Goal: Book appointment/travel/reservation

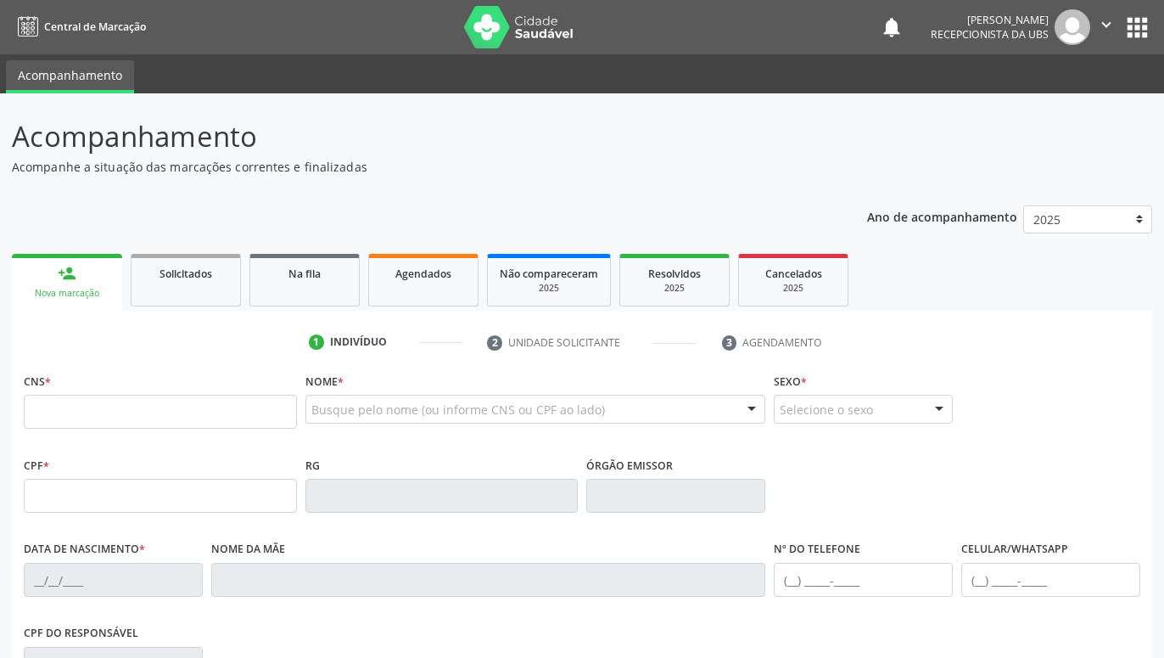
click at [182, 420] on input "text" at bounding box center [160, 412] width 273 height 34
click at [266, 406] on input "text" at bounding box center [160, 412] width 273 height 34
paste input "898 0048 6227 0826"
type input "898 0048 6227 0826"
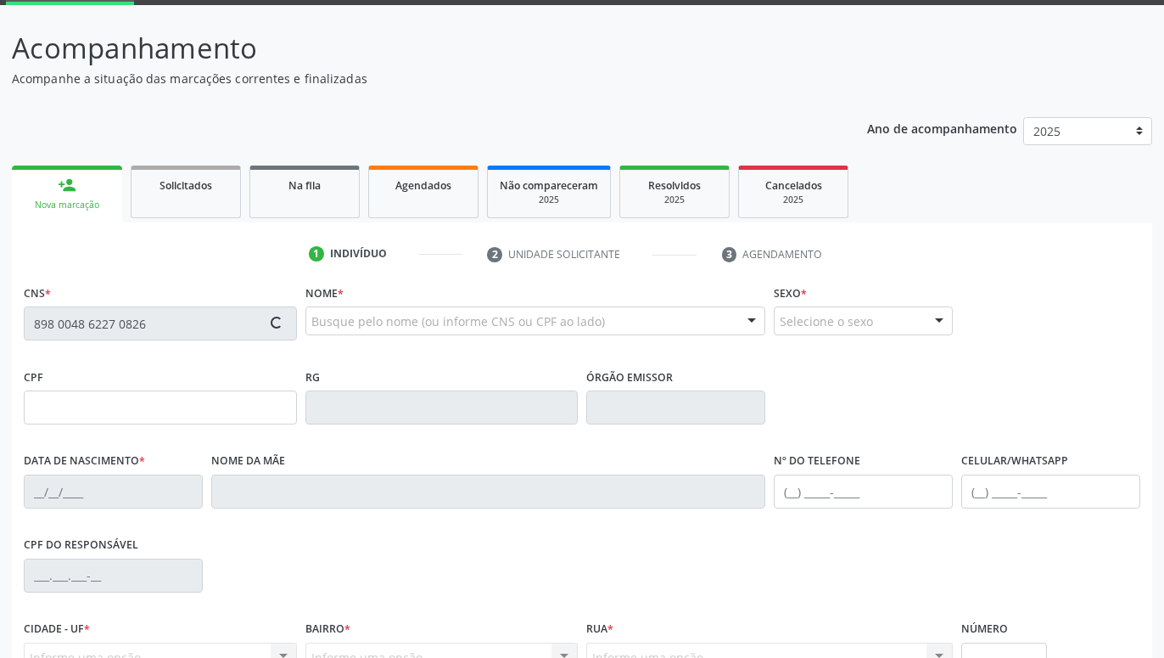
scroll to position [173, 0]
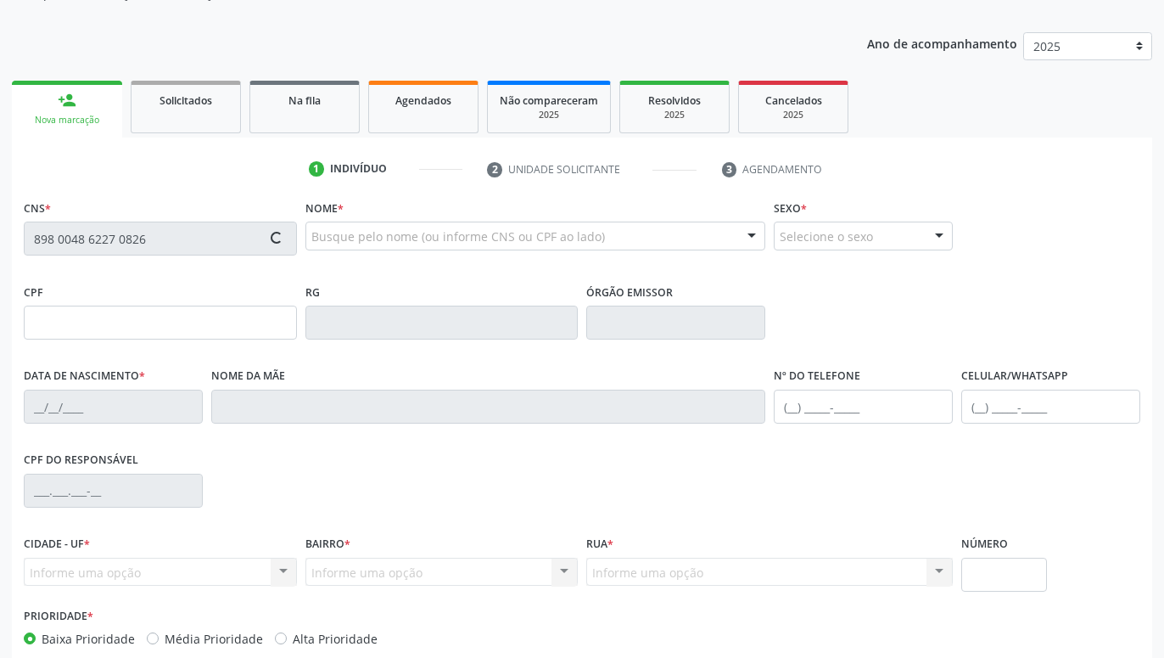
type input "129.143.494-16"
type input "0[DATE]"
type input "[PERSON_NAME]"
type input "[PHONE_NUMBER]"
type input "406"
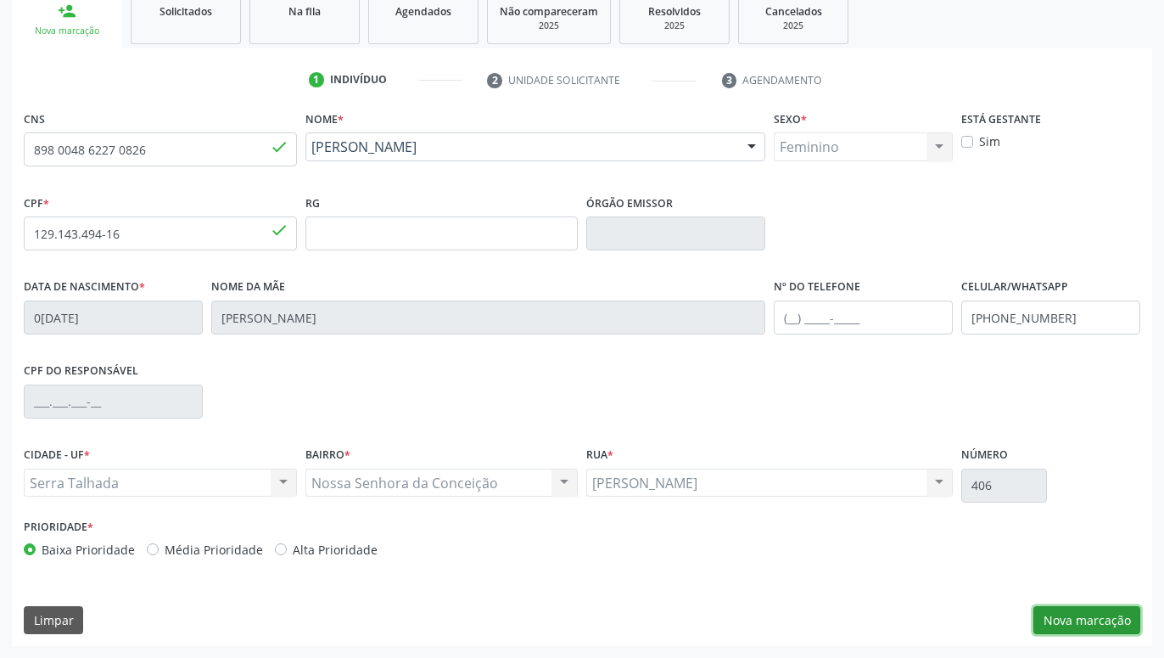
click at [1111, 621] on button "Nova marcação" at bounding box center [1087, 620] width 107 height 29
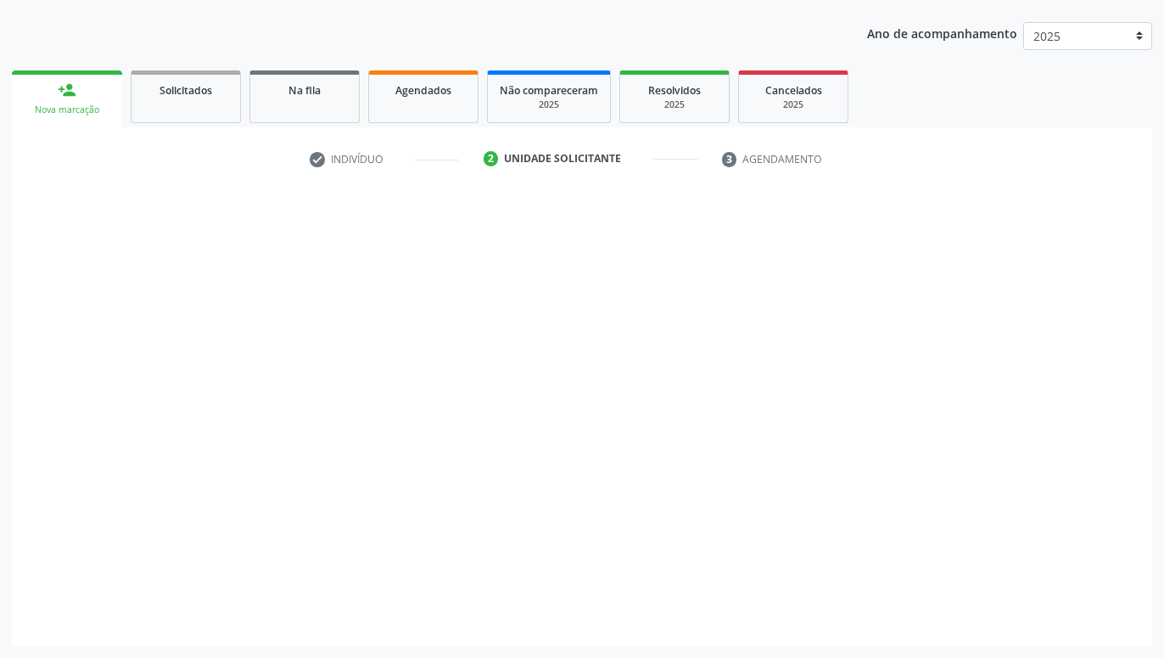
scroll to position [183, 0]
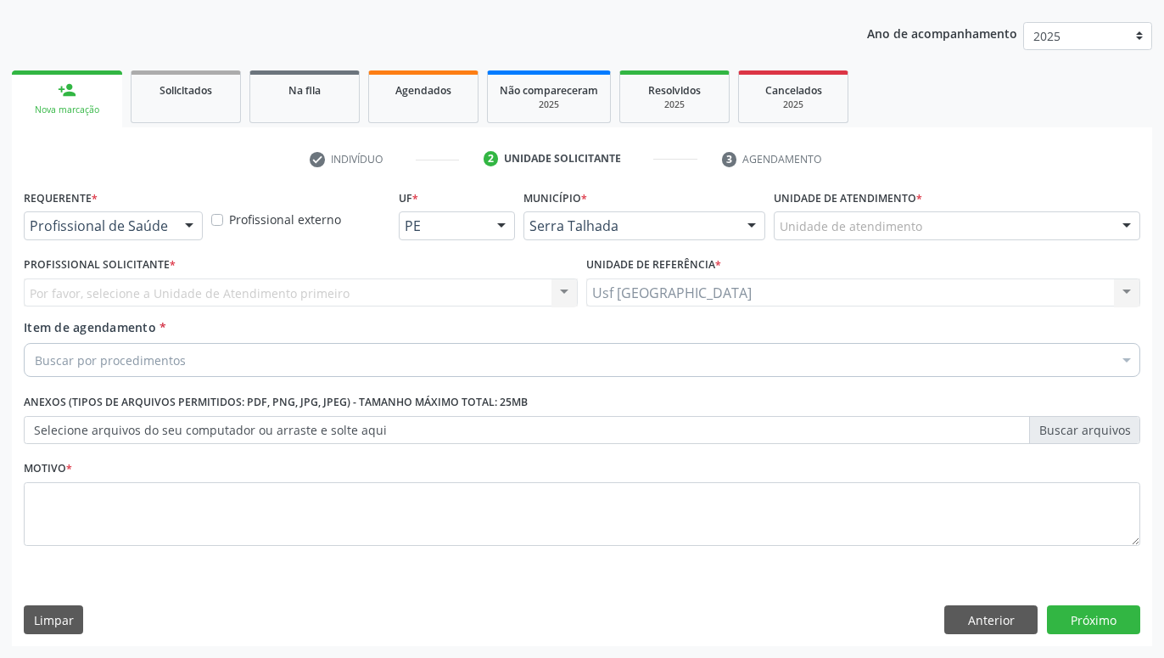
click at [171, 225] on div "Profissional de Saúde Profissional de Saúde Paciente Nenhum resultado encontrad…" at bounding box center [113, 225] width 179 height 29
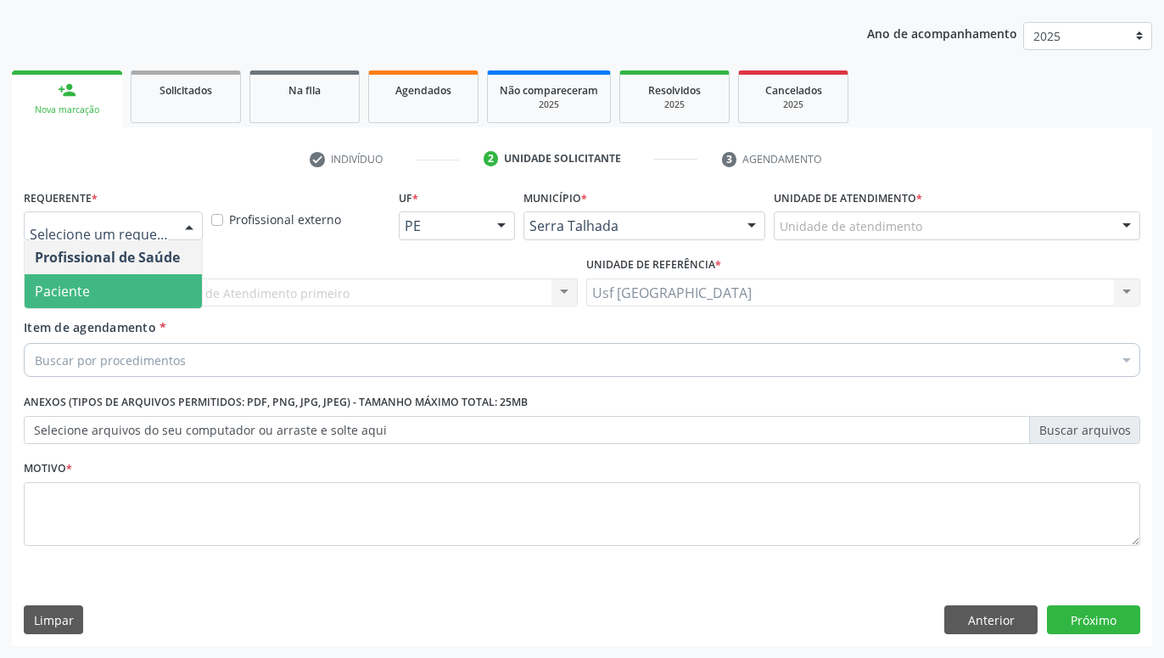
click at [150, 279] on span "Paciente" at bounding box center [113, 291] width 177 height 34
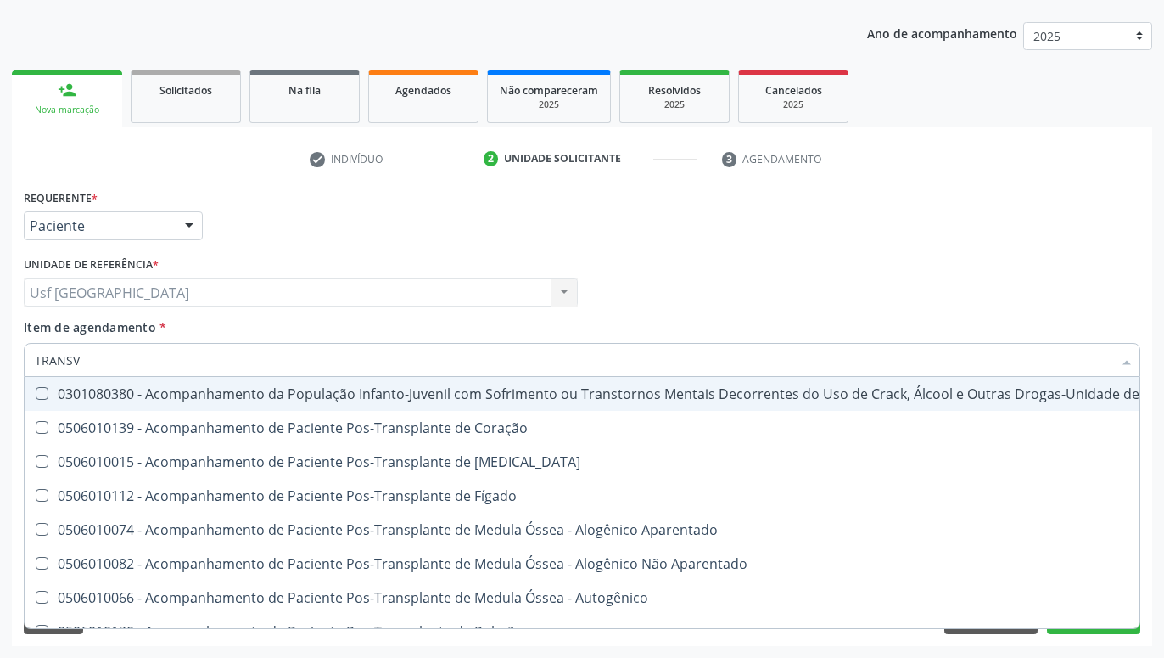
type input "TRANSVA"
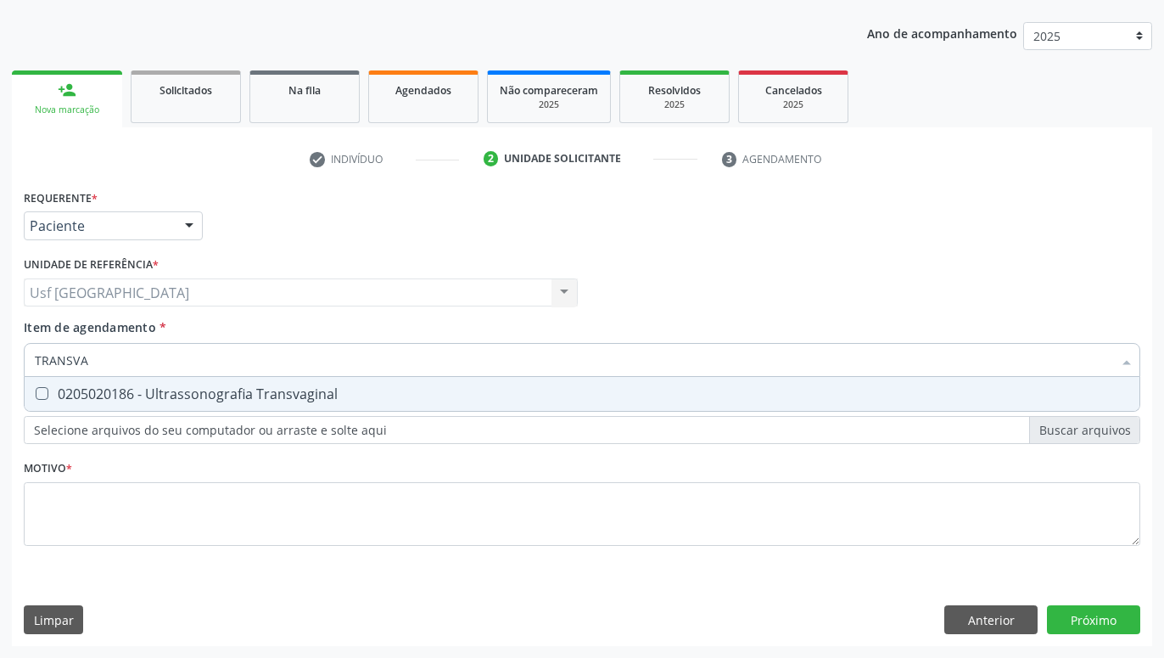
click at [140, 391] on div "0205020186 - Ultrassonografia Transvaginal" at bounding box center [582, 394] width 1095 height 14
checkbox Transvaginal "true"
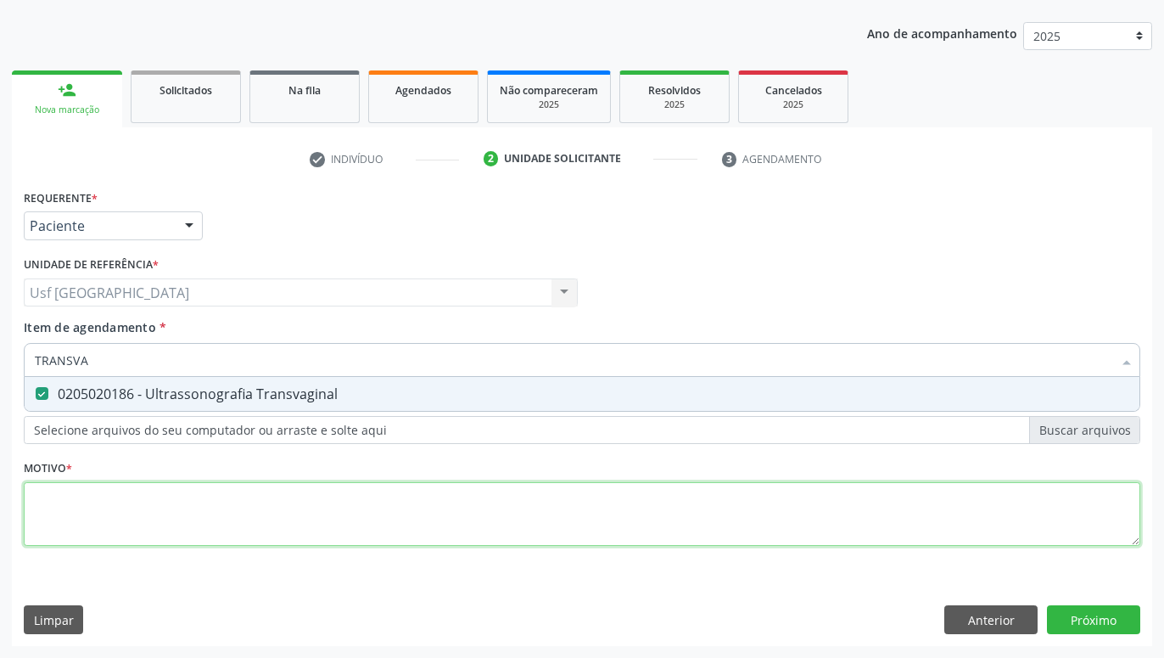
click at [162, 513] on textarea at bounding box center [582, 514] width 1117 height 64
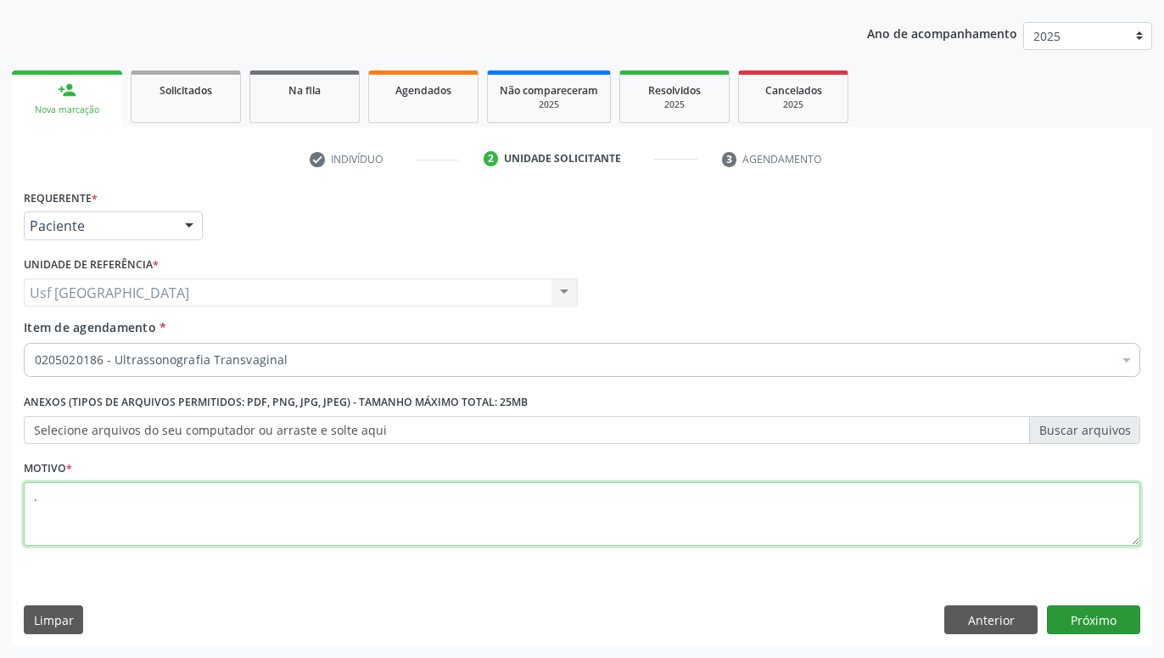
type textarea "."
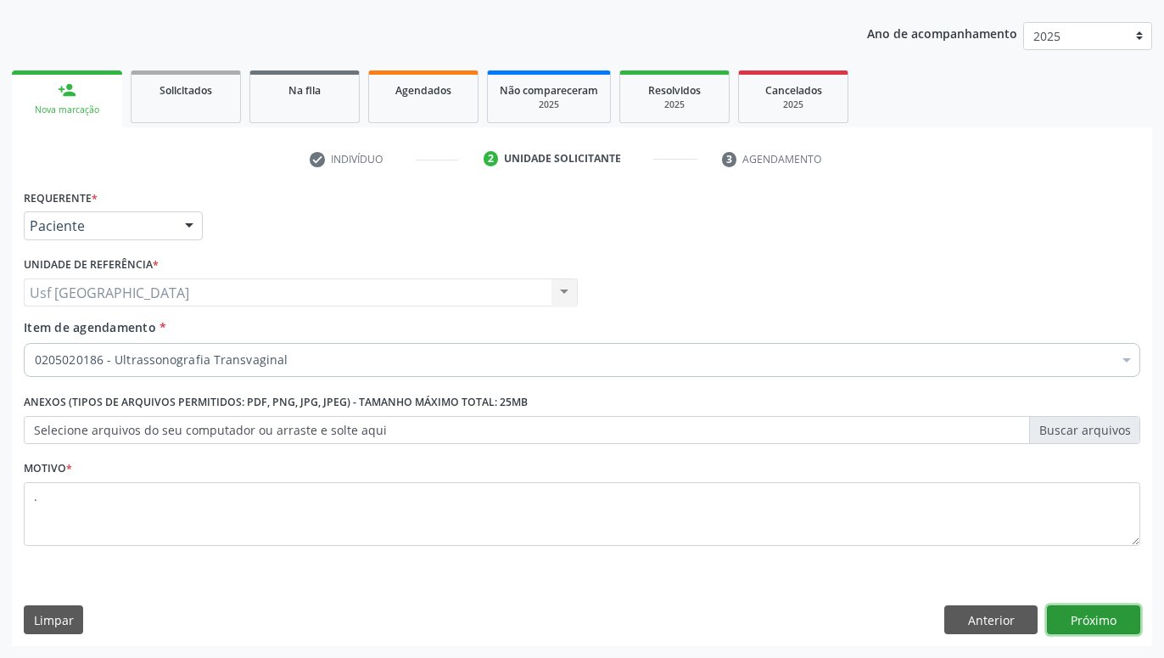
drag, startPoint x: 1117, startPoint y: 623, endPoint x: 1101, endPoint y: 584, distance: 41.9
click at [1116, 623] on button "Próximo" at bounding box center [1093, 619] width 93 height 29
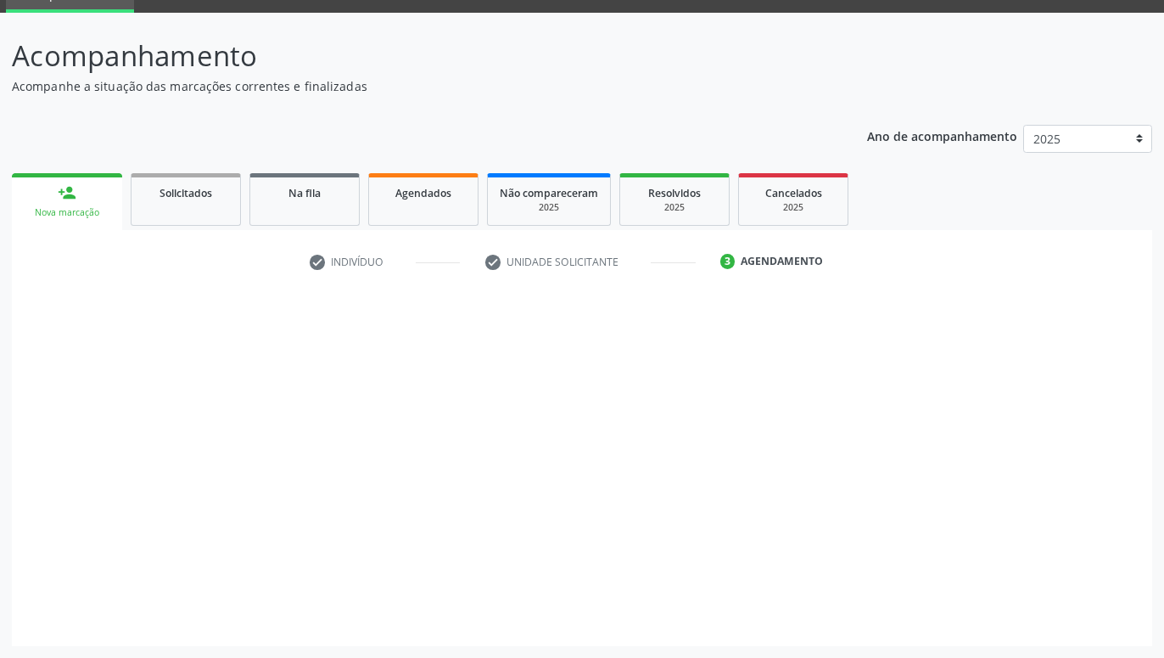
scroll to position [81, 0]
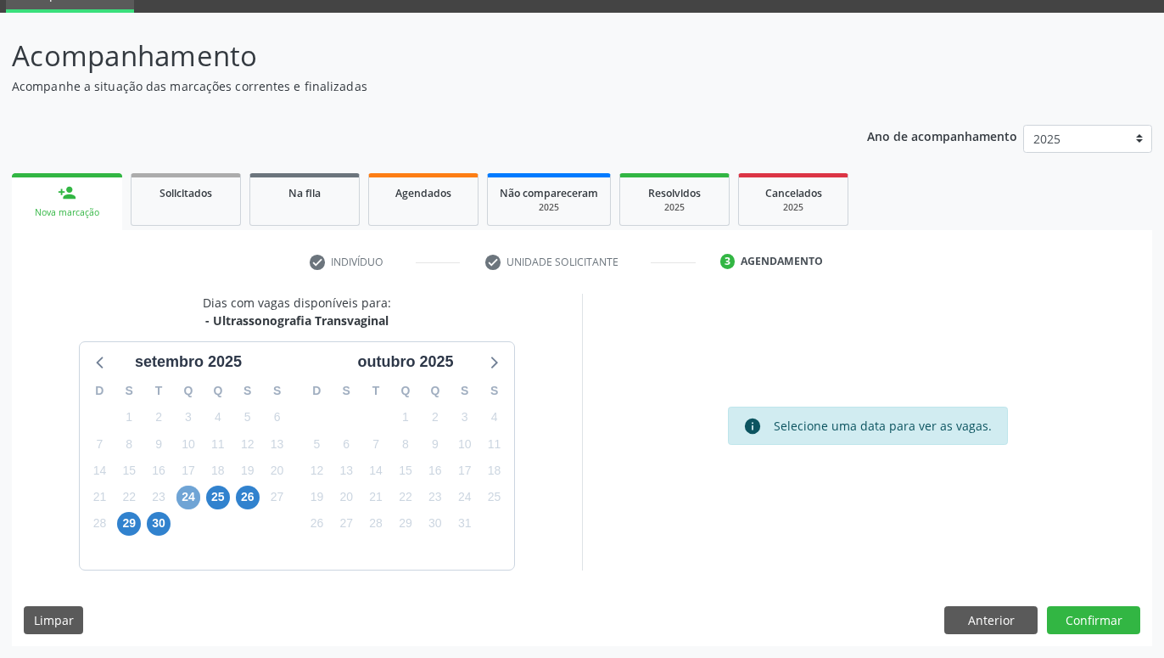
click at [184, 496] on span "24" at bounding box center [189, 497] width 24 height 24
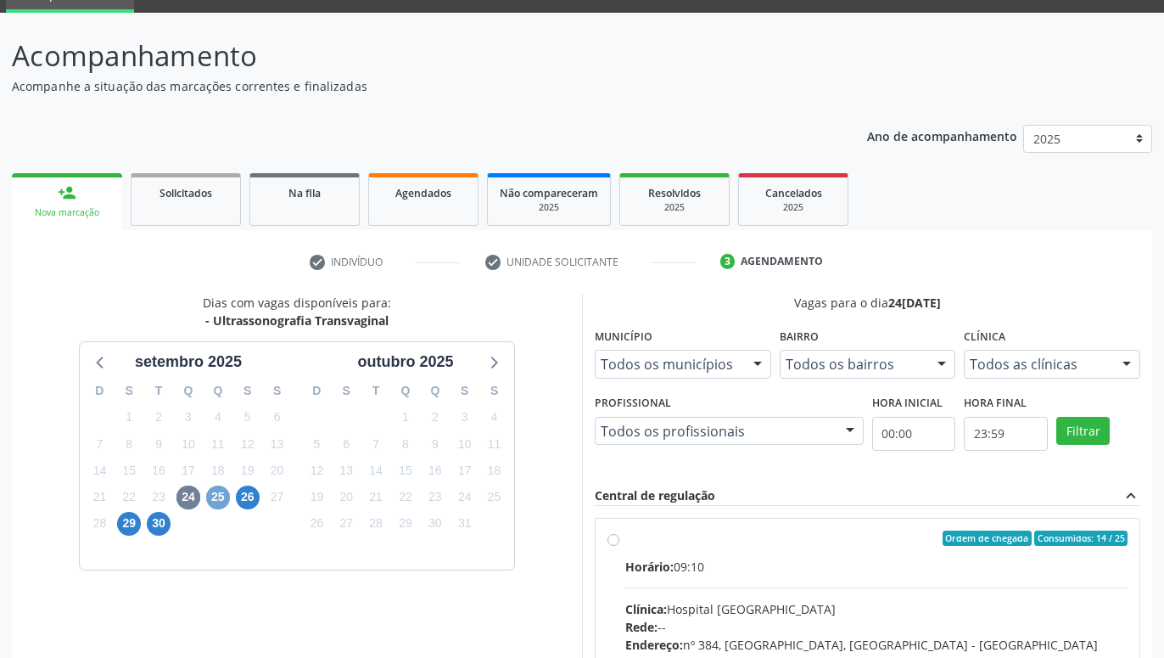
click at [229, 500] on span "25" at bounding box center [218, 497] width 24 height 24
click at [188, 497] on span "24" at bounding box center [189, 497] width 24 height 24
click at [625, 535] on label "Ordem de chegada Consumidos: 14 / 25 Horário: 09:10 Clínica: Hospital [GEOGRAPH…" at bounding box center [876, 660] width 502 height 261
click at [616, 535] on input "Ordem de chegada Consumidos: 14 / 25 Horário: 09:10 Clínica: Hospital [GEOGRAPH…" at bounding box center [614, 537] width 12 height 15
radio input "true"
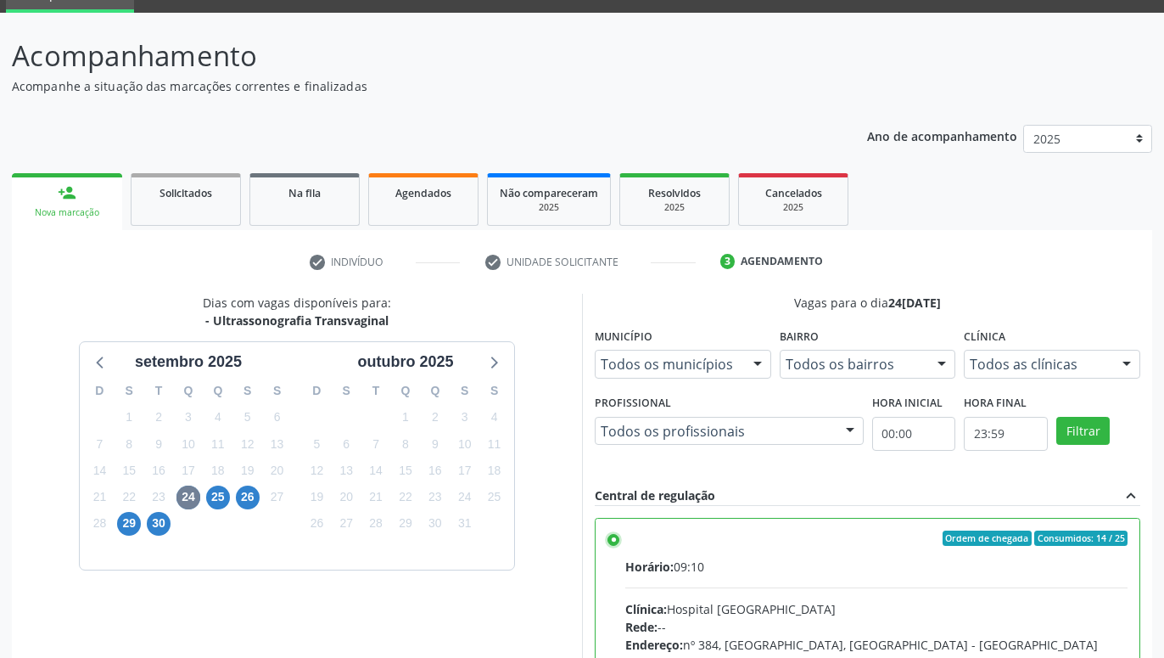
scroll to position [356, 0]
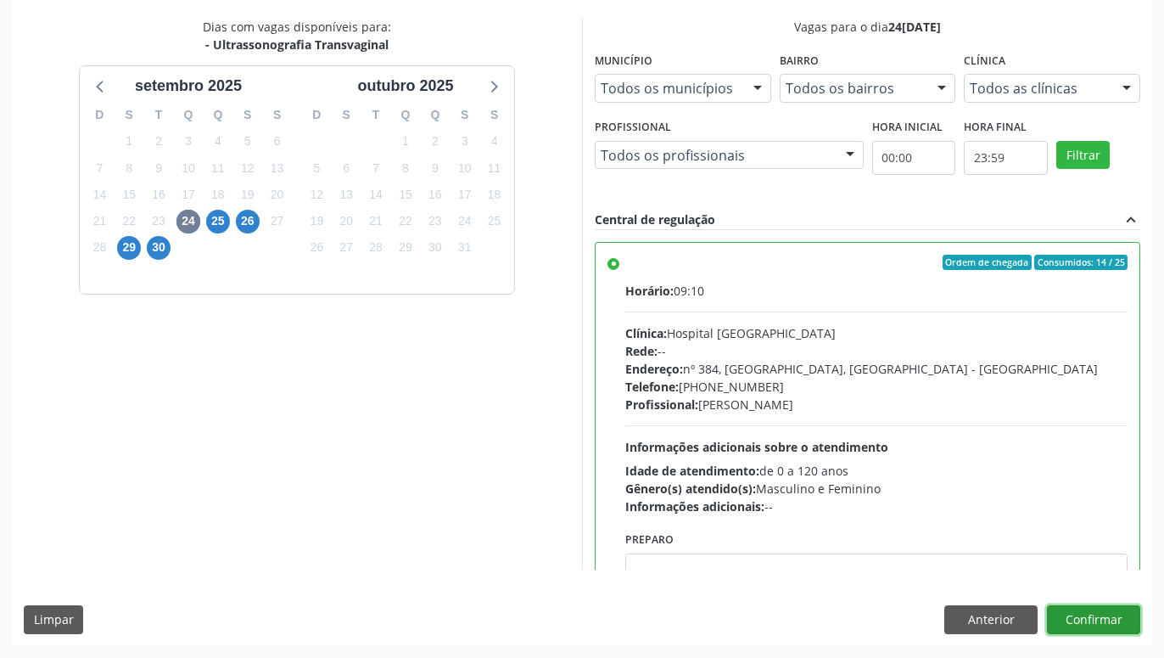
click at [1115, 619] on button "Confirmar" at bounding box center [1093, 619] width 93 height 29
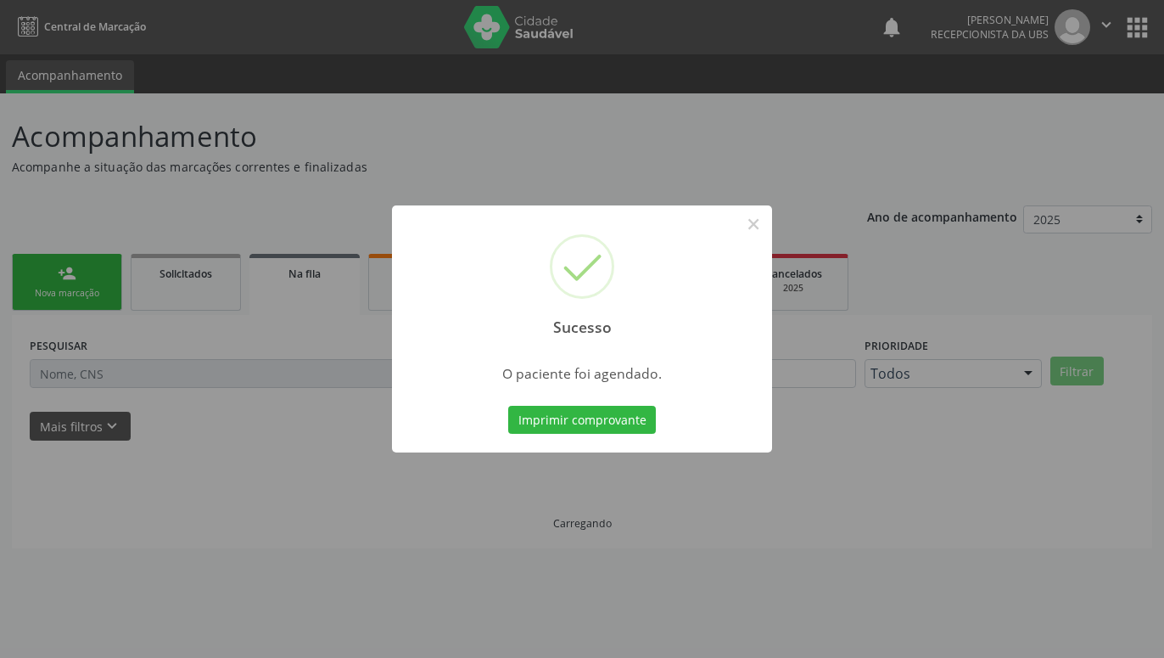
scroll to position [0, 0]
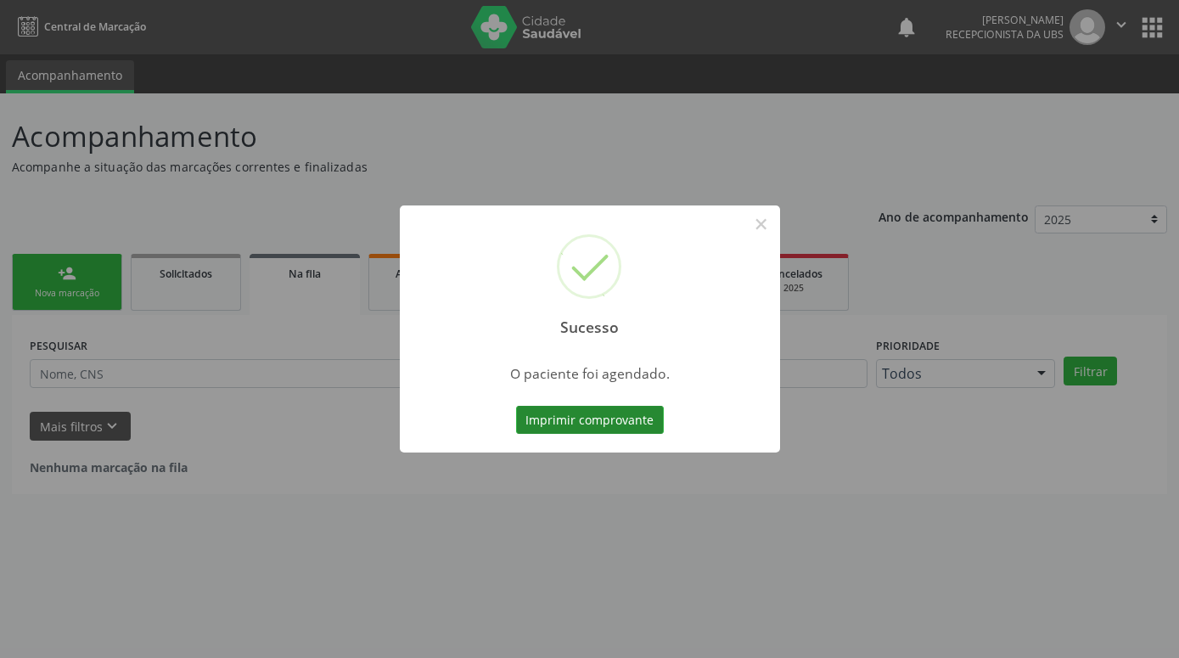
click at [620, 428] on button "Imprimir comprovante" at bounding box center [590, 420] width 148 height 29
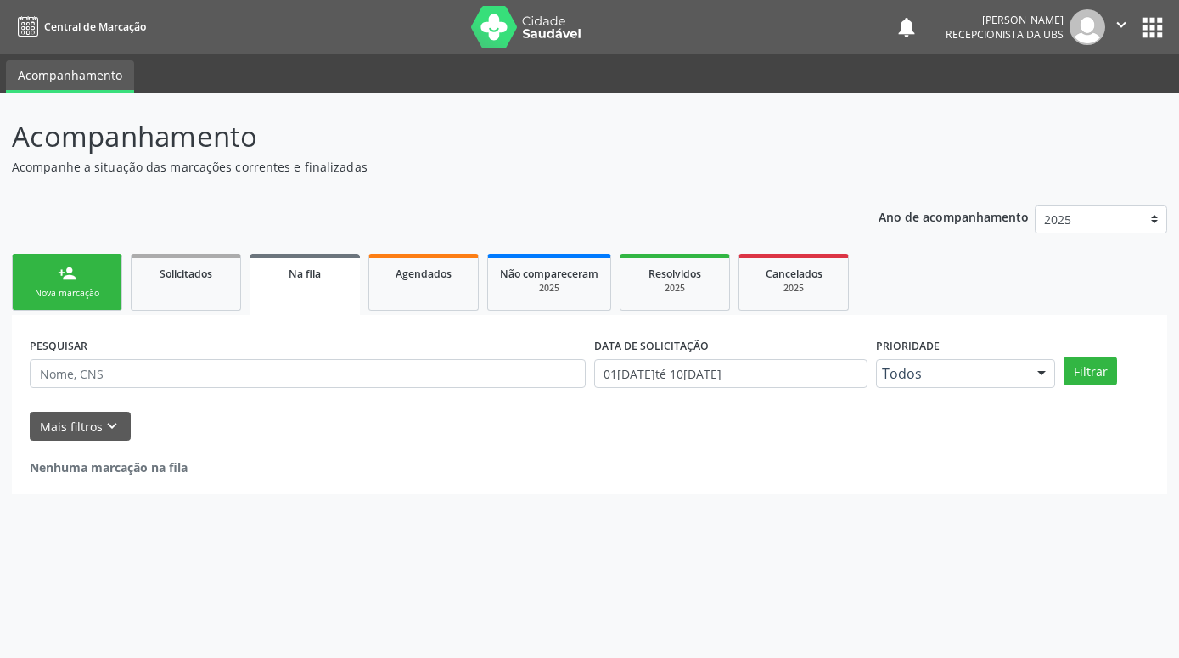
click at [104, 281] on link "person_add Nova marcação" at bounding box center [67, 282] width 110 height 57
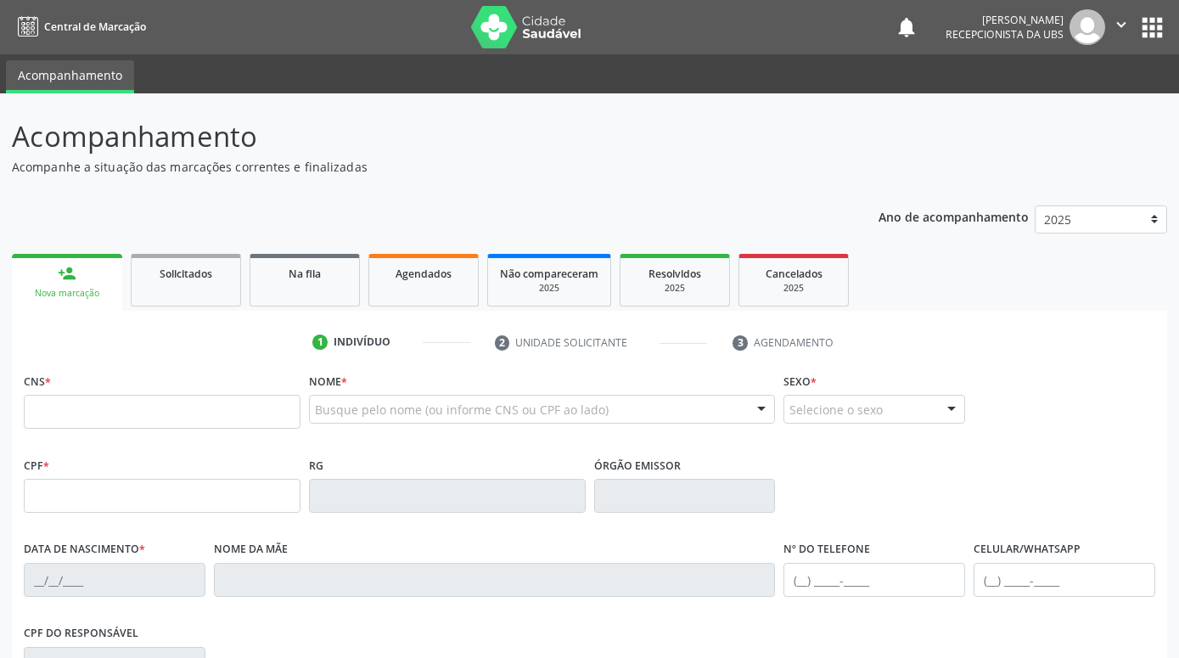
click at [75, 287] on div "Nova marcação" at bounding box center [67, 293] width 87 height 13
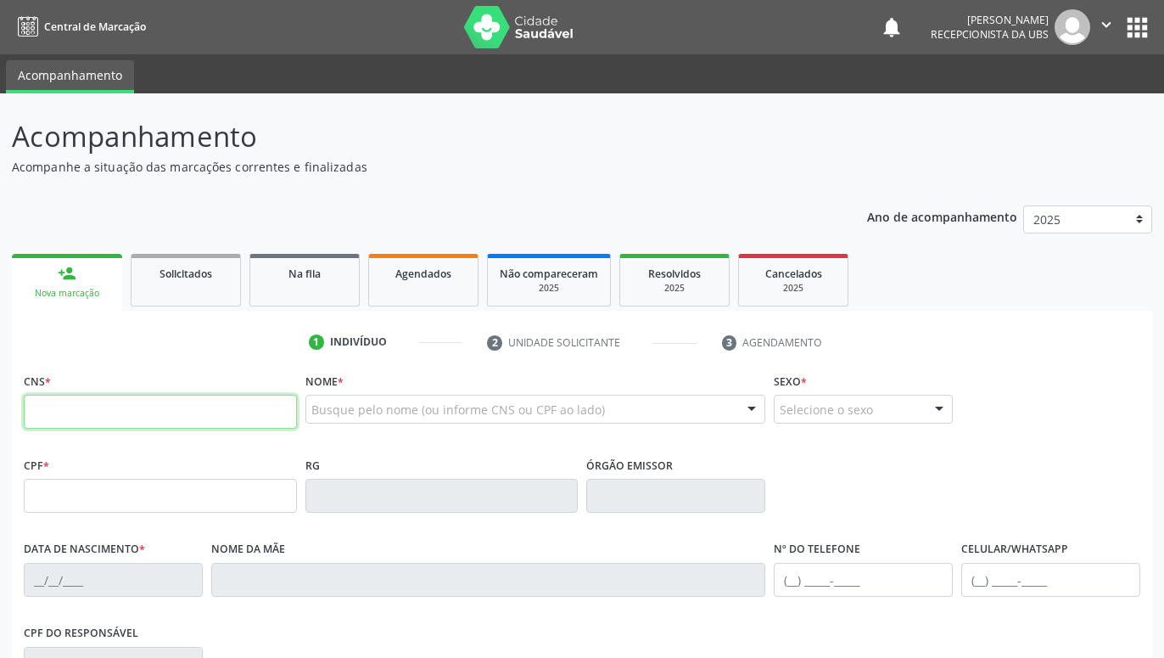
click at [136, 408] on input "text" at bounding box center [160, 412] width 273 height 34
paste input "898 0048 6227 0826"
type input "898 0048 6227 0826"
type input "129.143.494-16"
type input "0[DATE]"
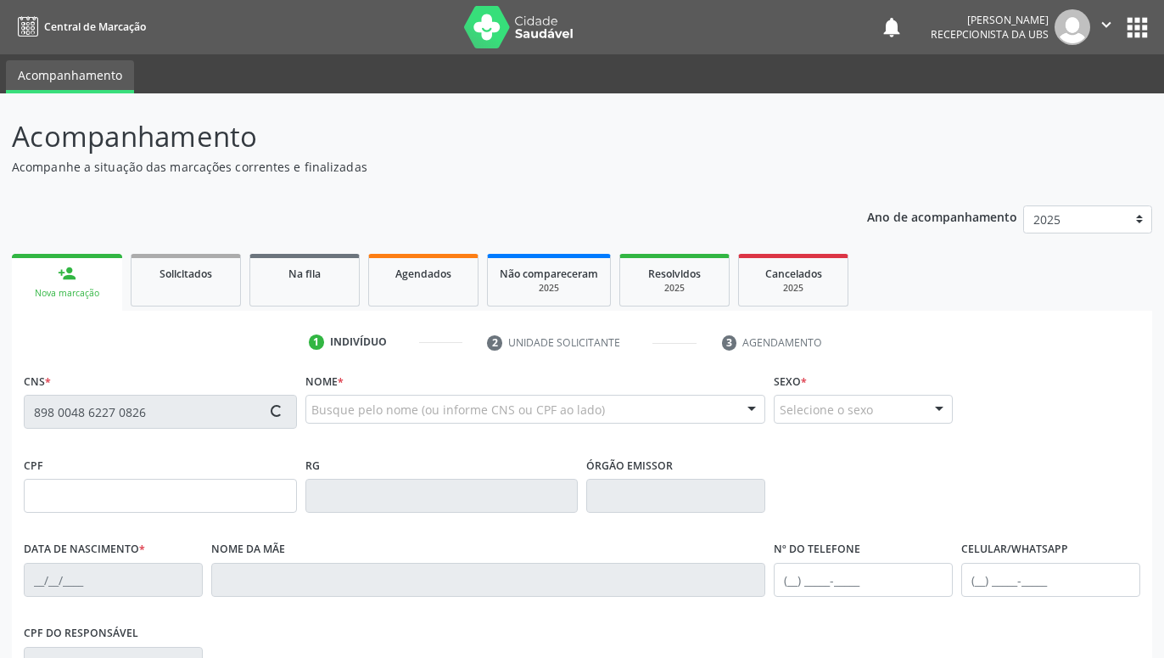
type input "[PERSON_NAME]"
type input "[PHONE_NUMBER]"
type input "406"
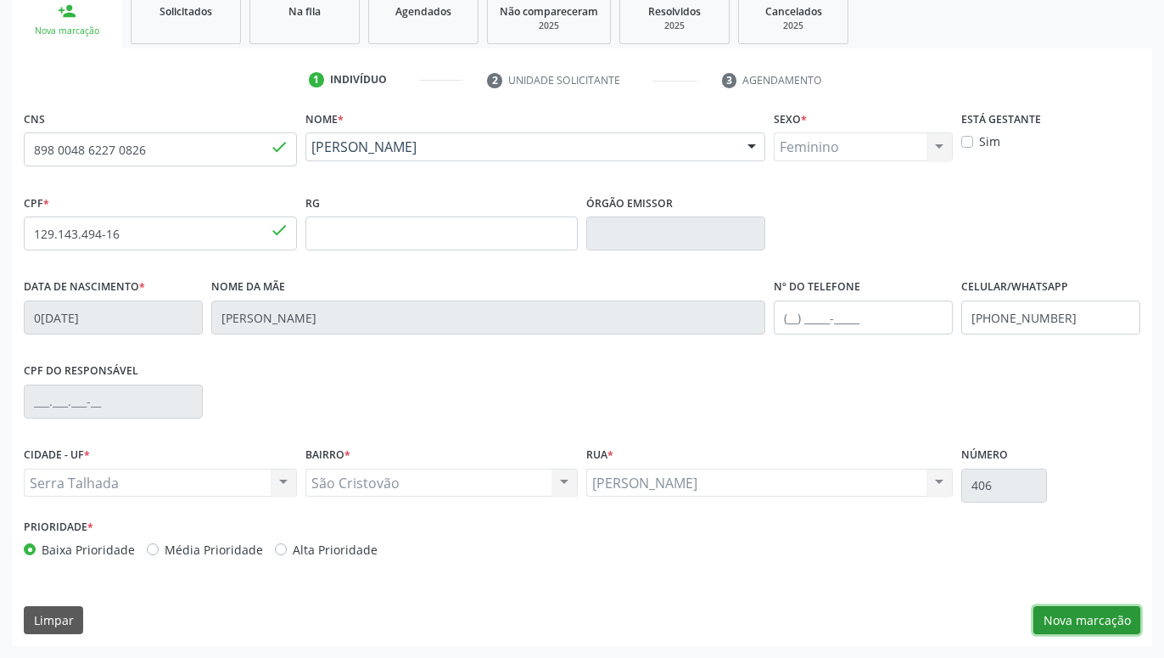
click at [1081, 625] on button "Nova marcação" at bounding box center [1087, 620] width 107 height 29
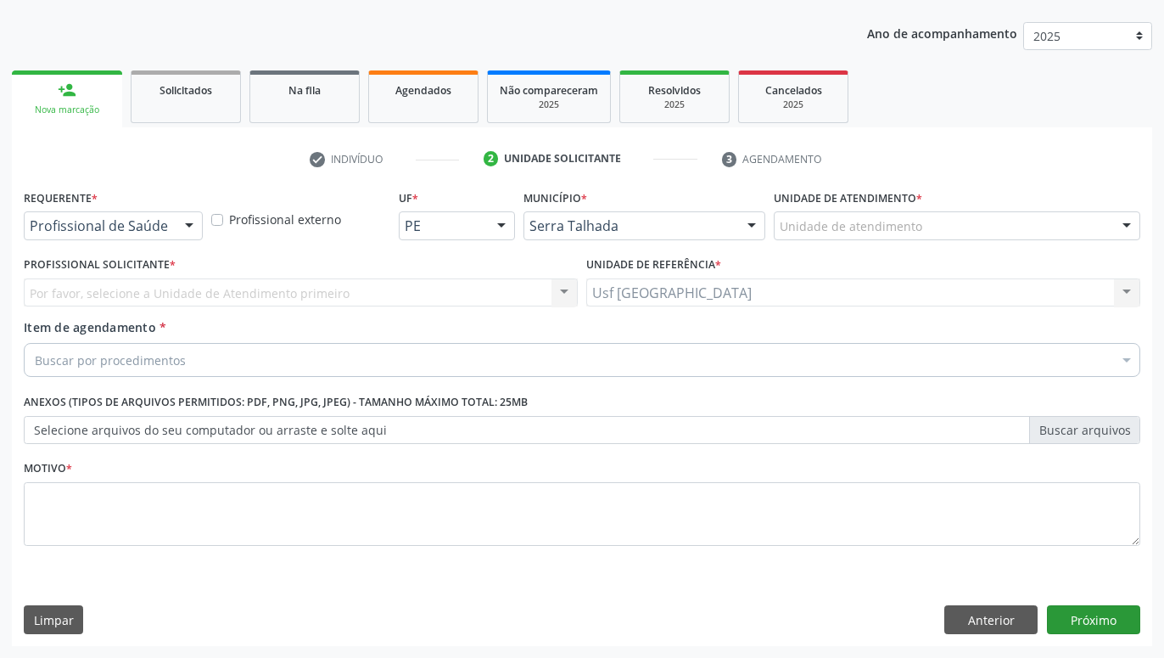
scroll to position [183, 0]
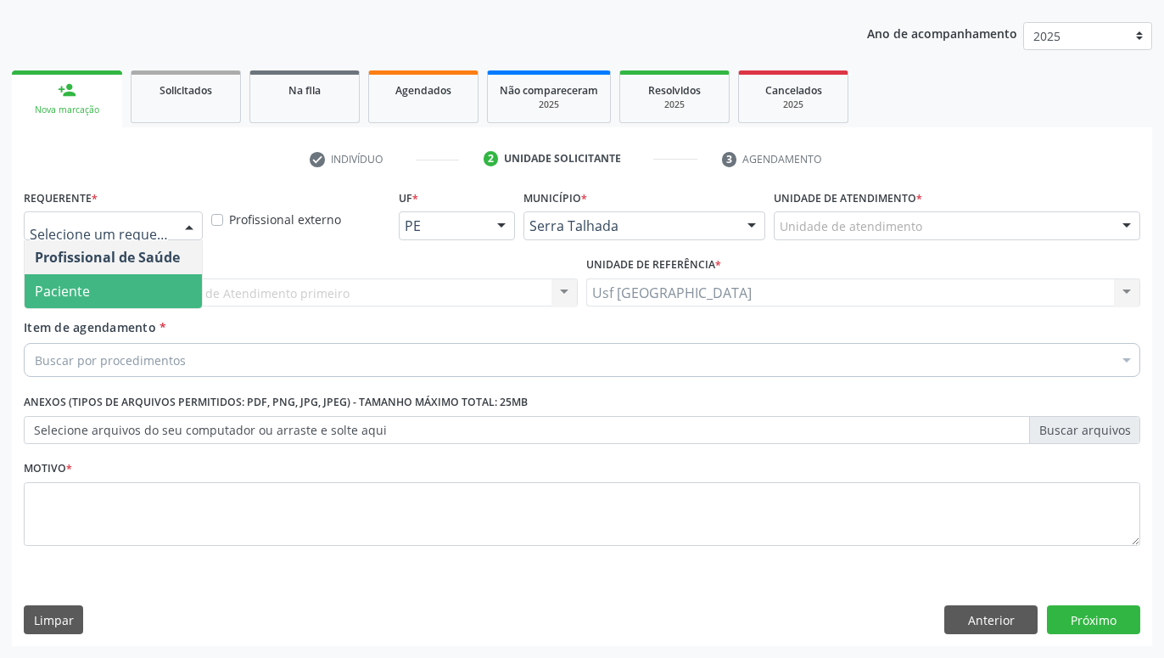
click at [123, 283] on span "Paciente" at bounding box center [113, 291] width 177 height 34
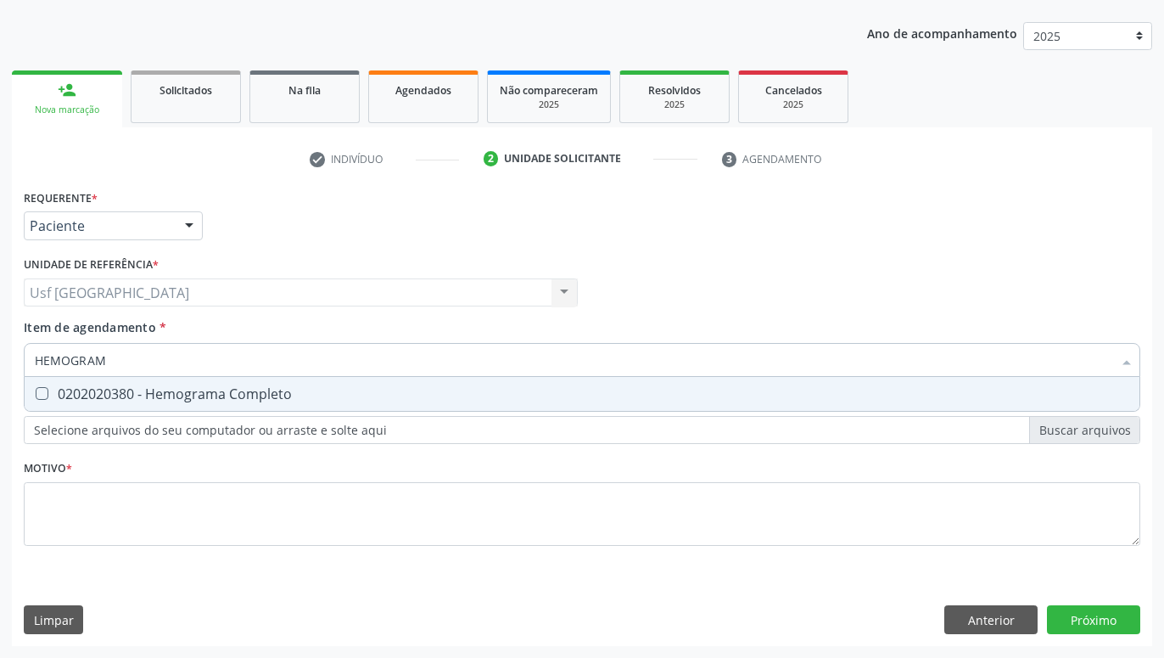
type input "HEMOGRAMA"
click at [64, 387] on div "0202020380 - Hemograma Completo" at bounding box center [582, 394] width 1095 height 14
checkbox Completo "true"
type input "HEMOG"
checkbox Completo "false"
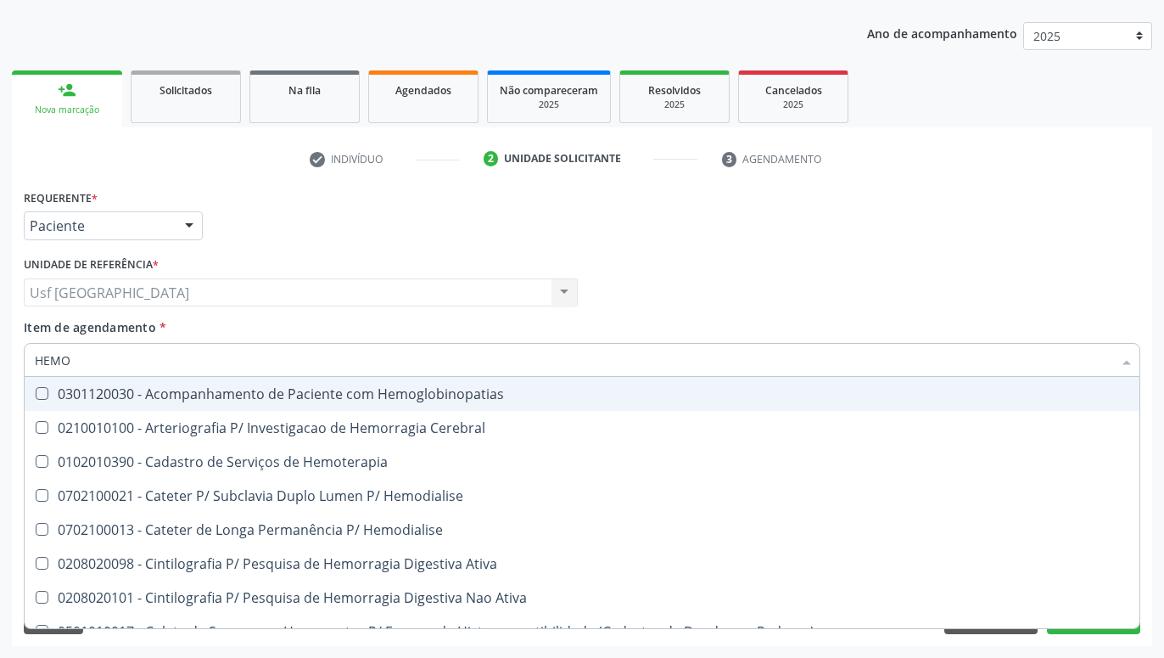
type input "HEM"
checkbox Completo "false"
checkbox Elástica "true"
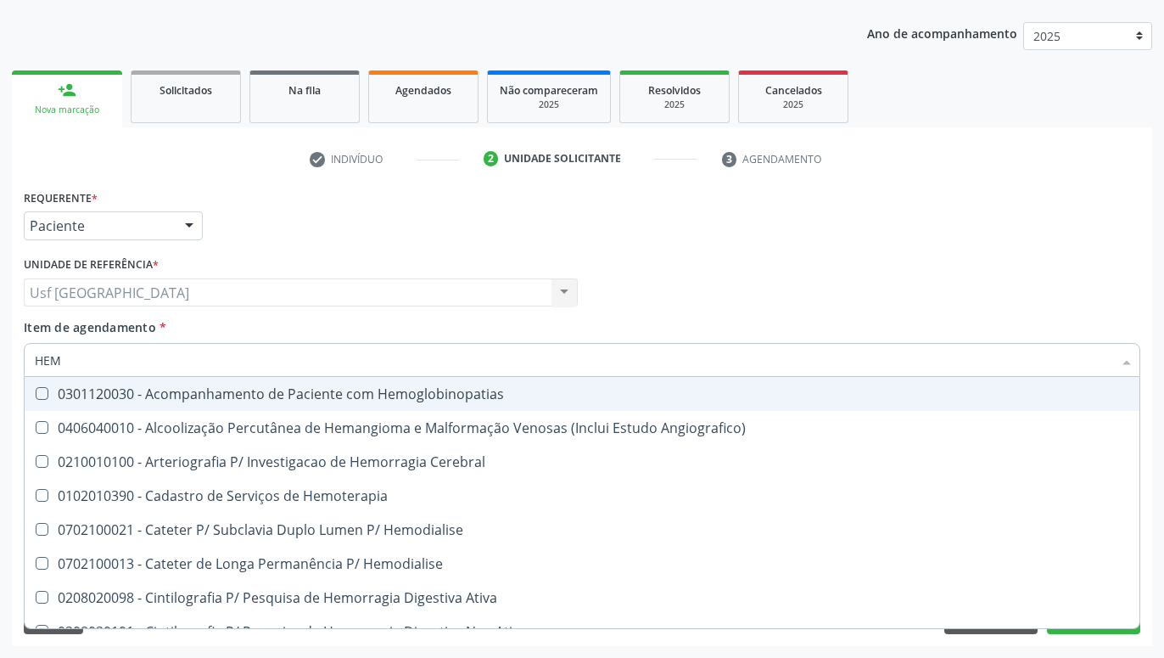
type input "HE"
checkbox Completo "false"
checkbox Orgaos "true"
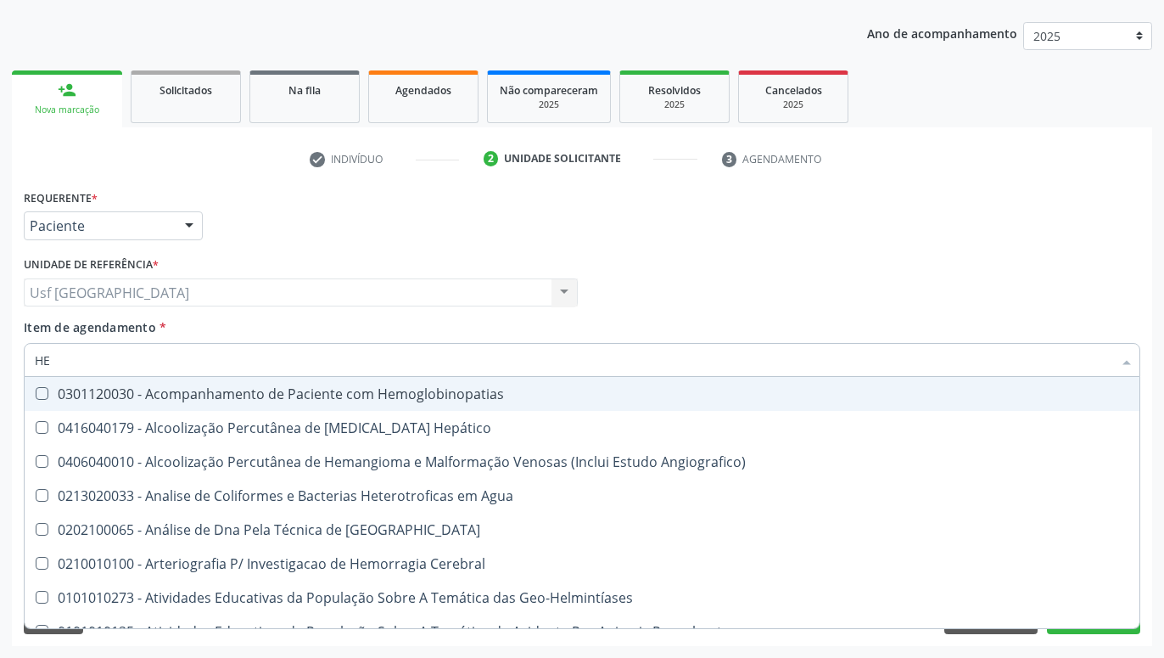
type input "H"
checkbox Completo "false"
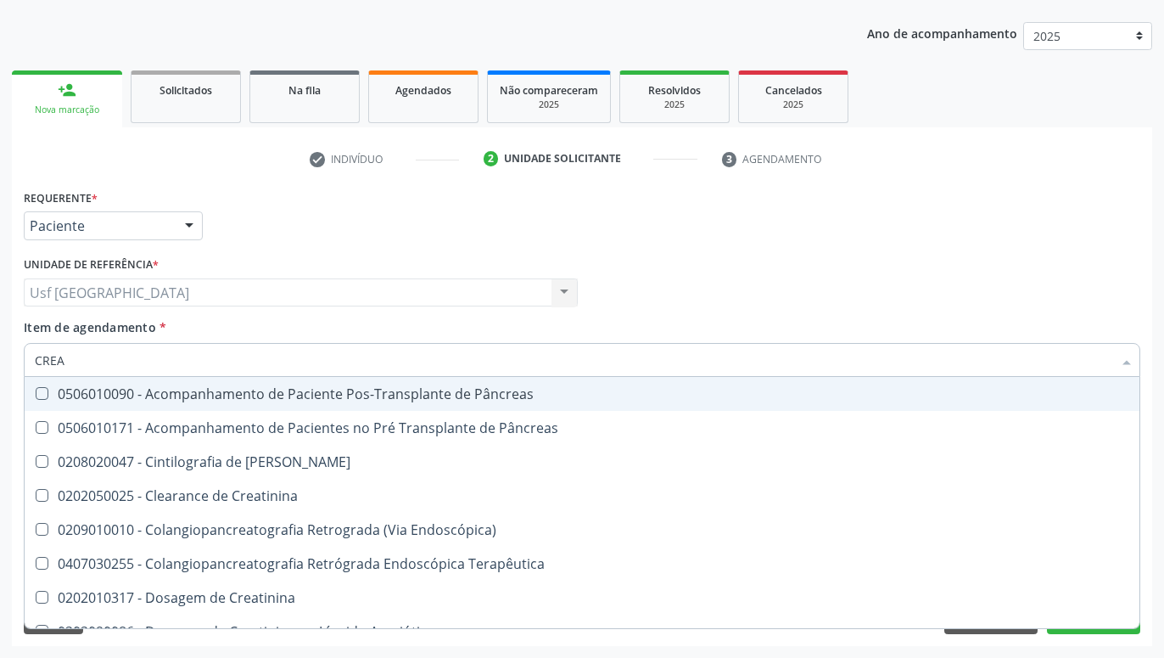
type input "CREAT"
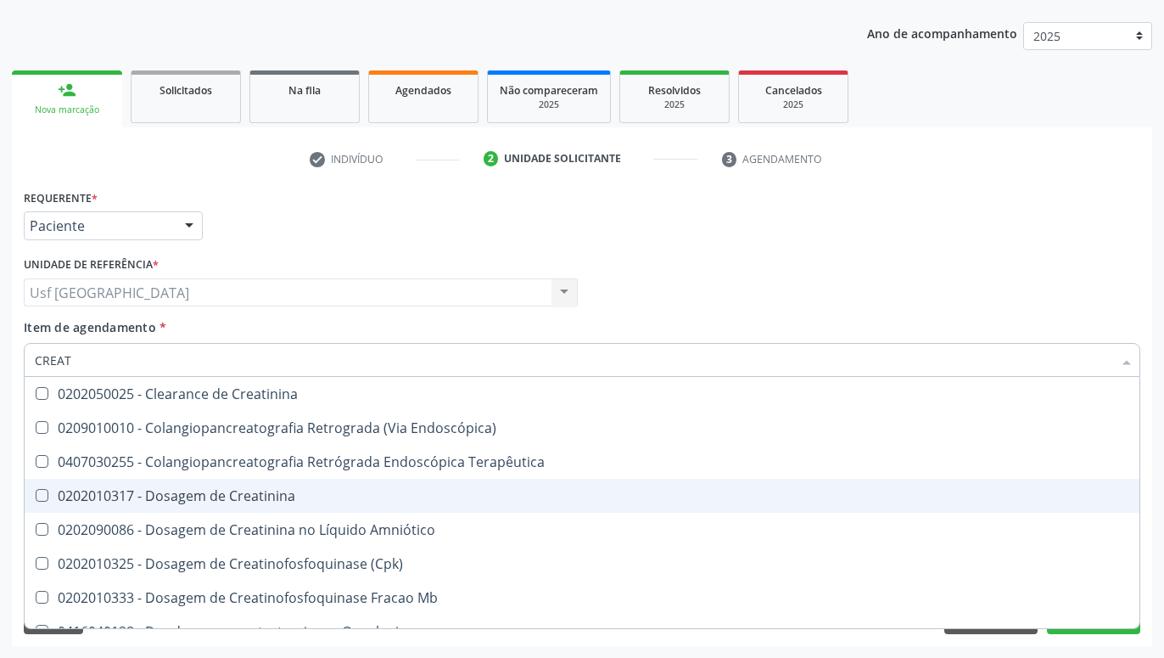
click at [149, 491] on div "0202010317 - Dosagem de Creatinina" at bounding box center [582, 496] width 1095 height 14
checkbox Creatinina "true"
type input "CREA"
checkbox Creatinina "false"
checkbox Mb "true"
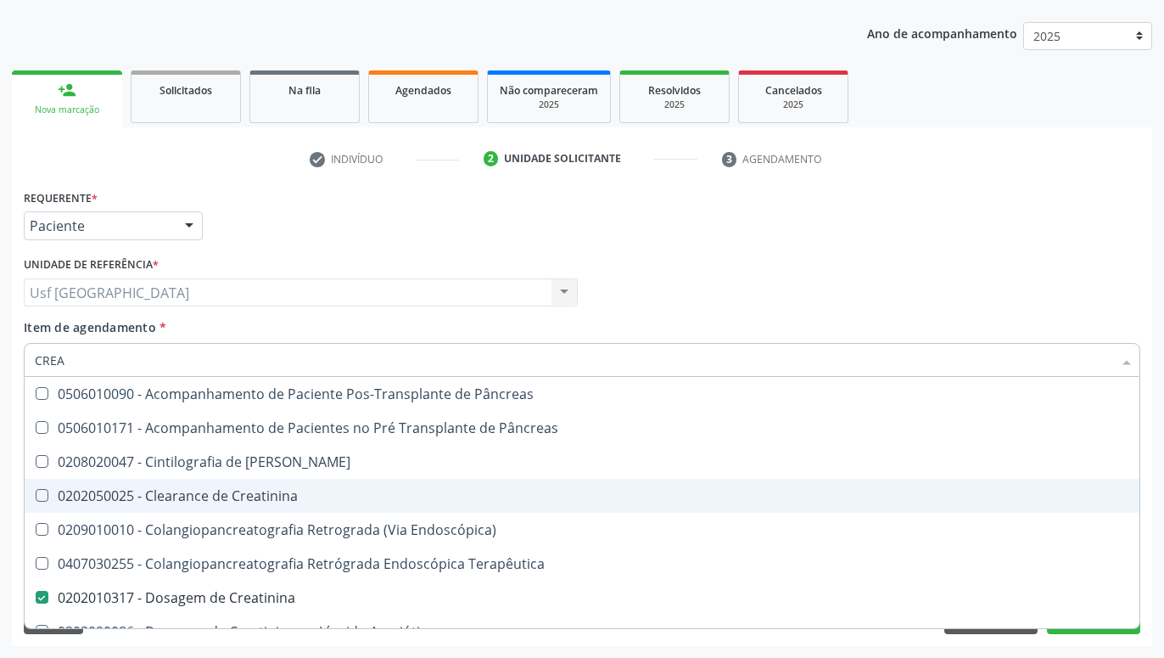
type input "CRE"
checkbox Creatinina "false"
checkbox Oncologia "true"
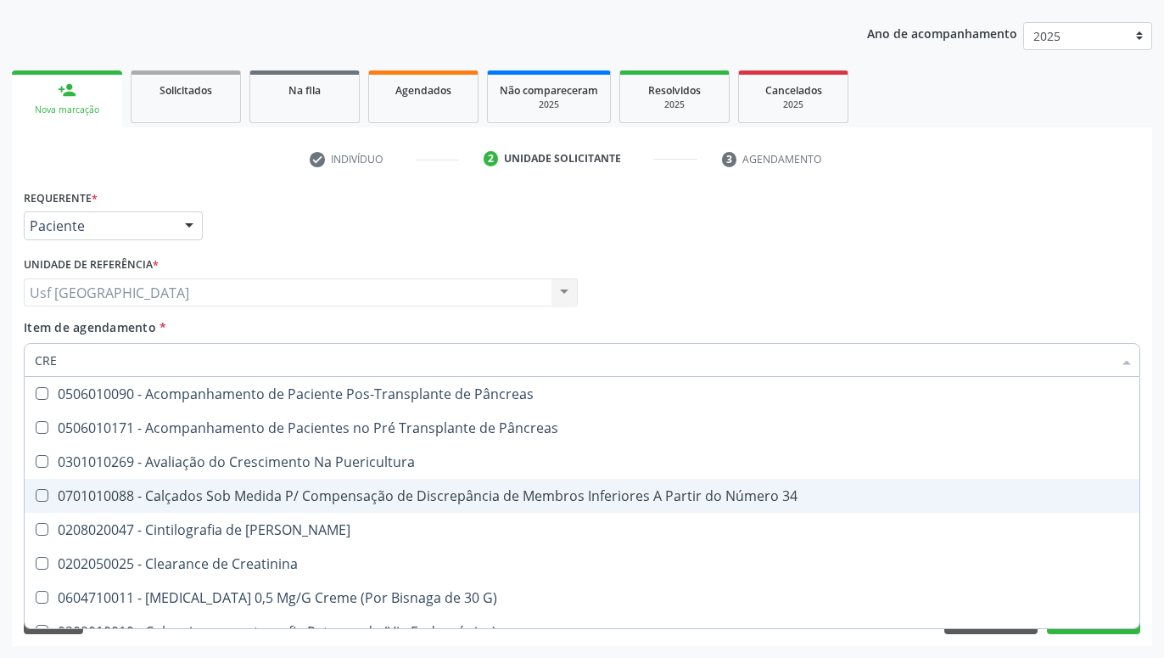
type input "CR"
checkbox Creatinina "false"
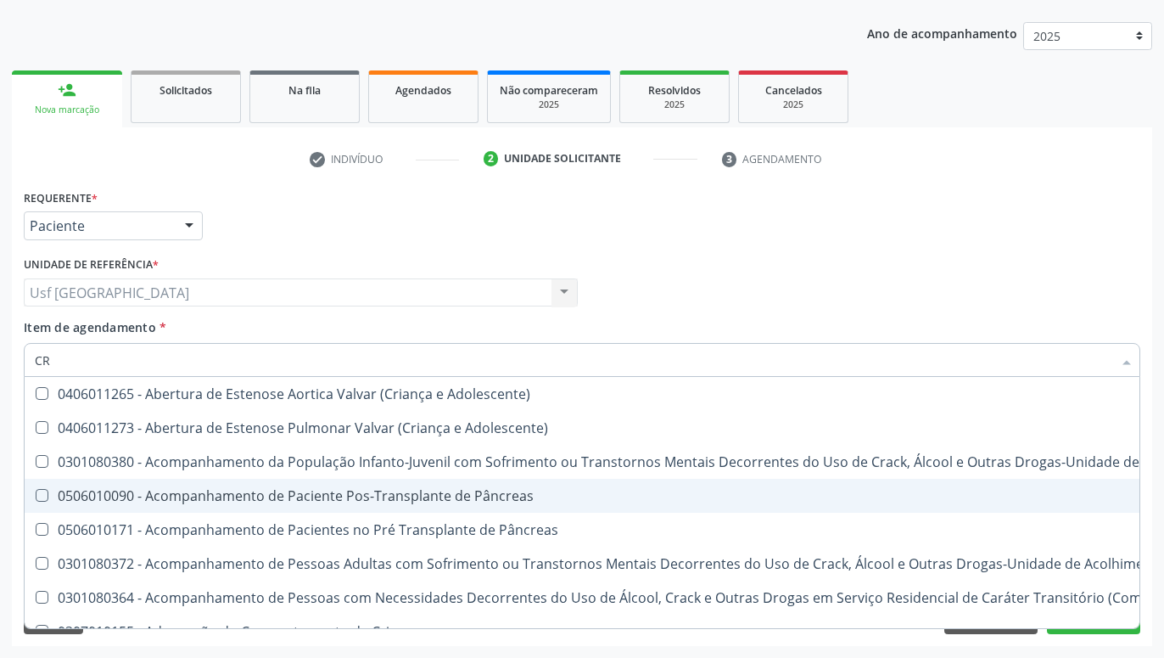
type input "C"
checkbox Creatinina "false"
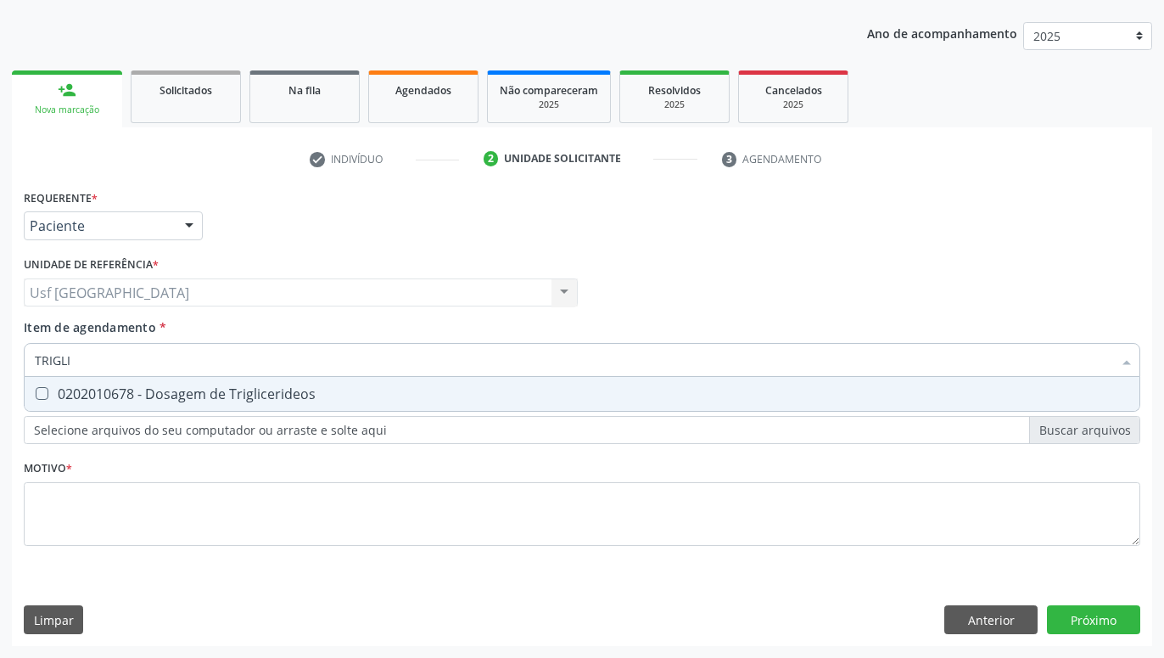
type input "TRIGLIC"
click at [158, 396] on div "0202010678 - Dosagem de Triglicerideos" at bounding box center [582, 394] width 1095 height 14
checkbox Triglicerideos "true"
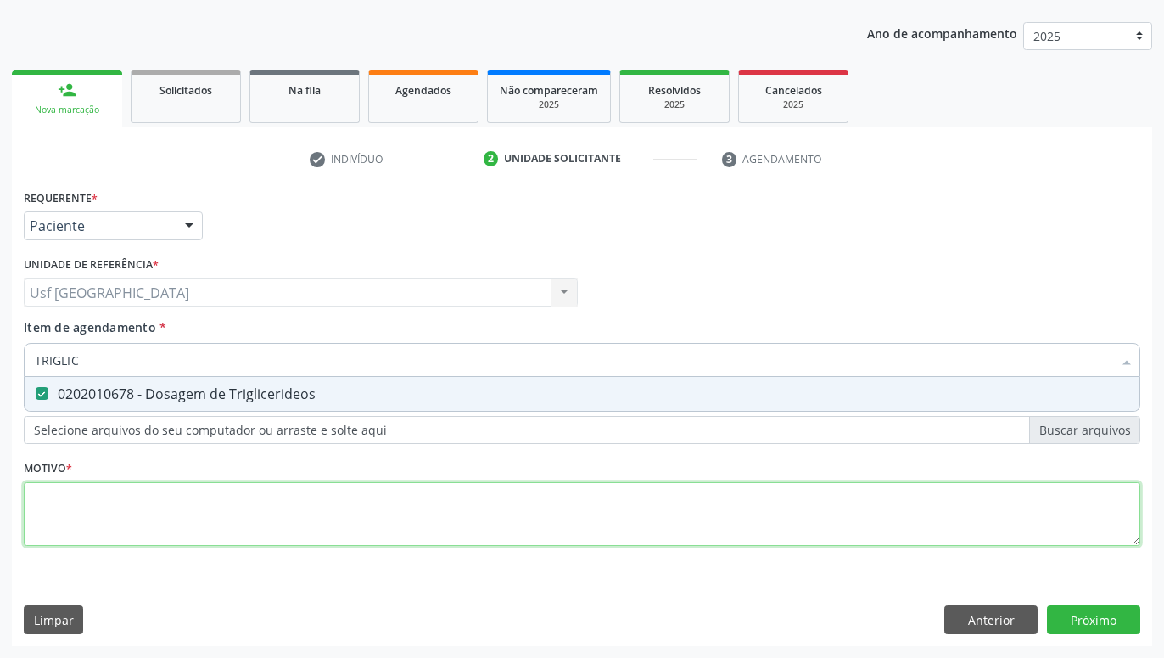
click at [171, 501] on textarea at bounding box center [582, 514] width 1117 height 64
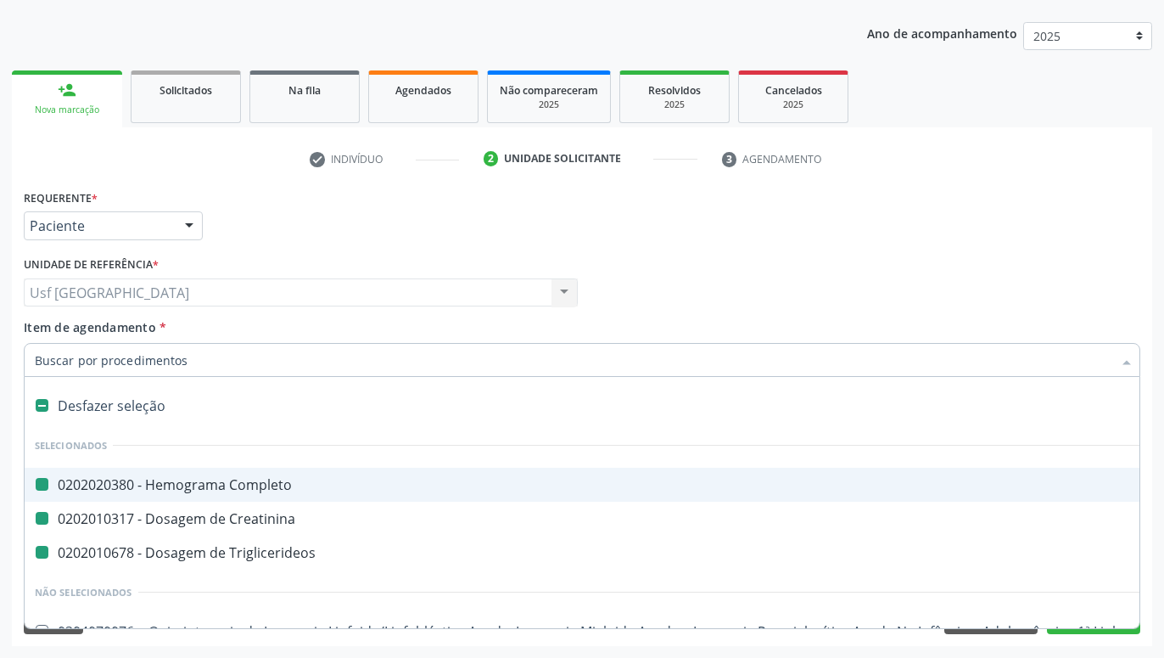
type input "U"
checkbox Completo "false"
checkbox Creatinina "false"
checkbox Triglicerideos "false"
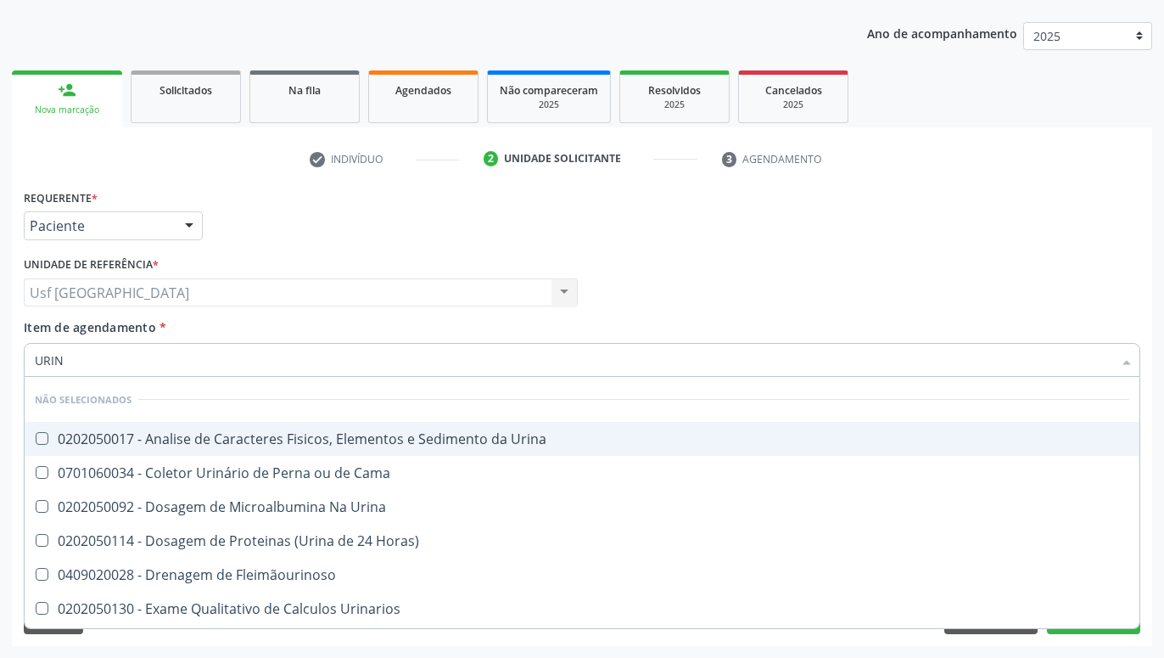
type input "URINA"
click at [244, 438] on div "0202050017 - Analise de Caracteres Fisicos, Elementos e Sedimento da Urina" at bounding box center [582, 439] width 1095 height 14
checkbox Urina "true"
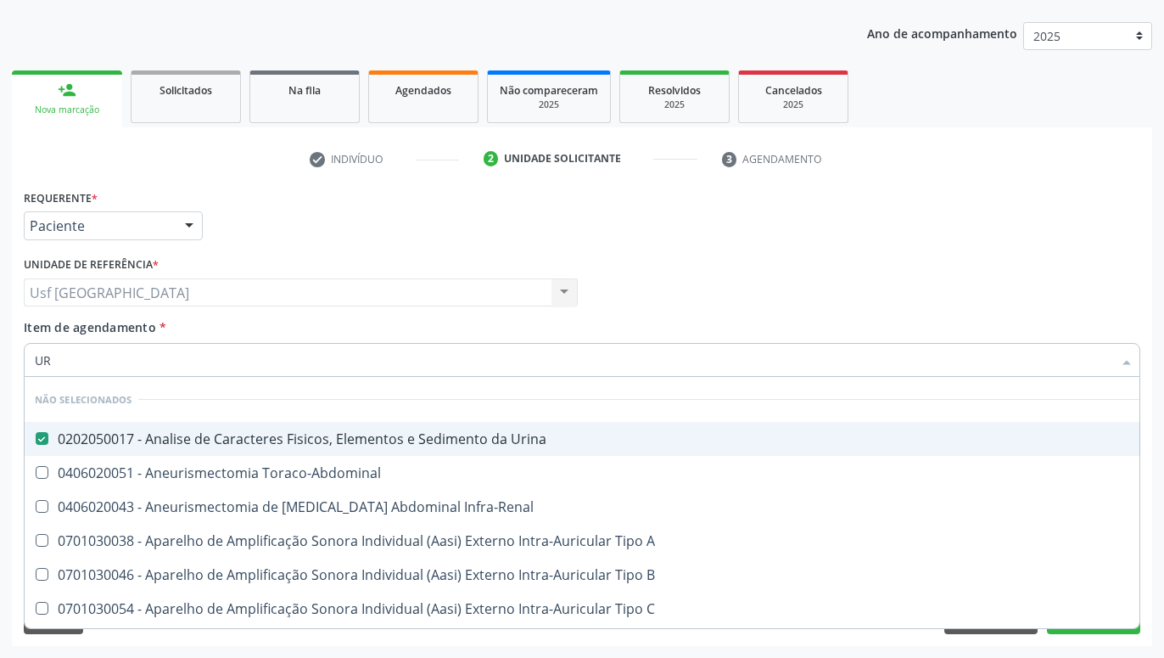
type input "U"
checkbox Urina "true"
checkbox Toraco-Abdominal "true"
checkbox Infra-Renal "true"
checkbox Cônica "false"
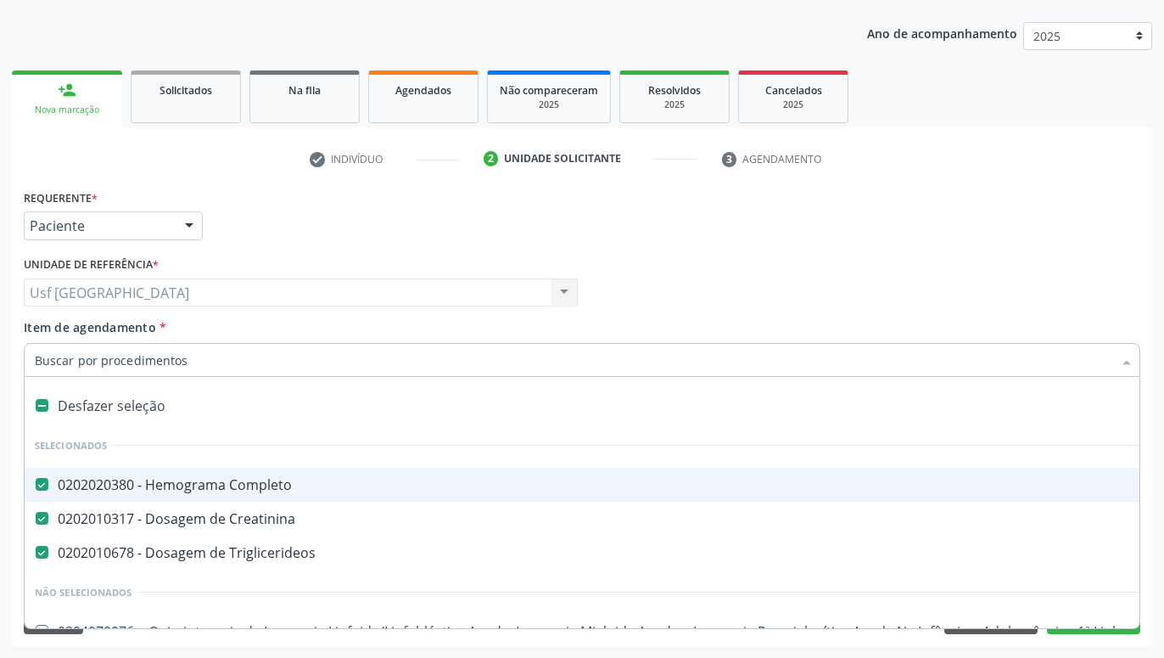
type input "G"
checkbox Urina "false"
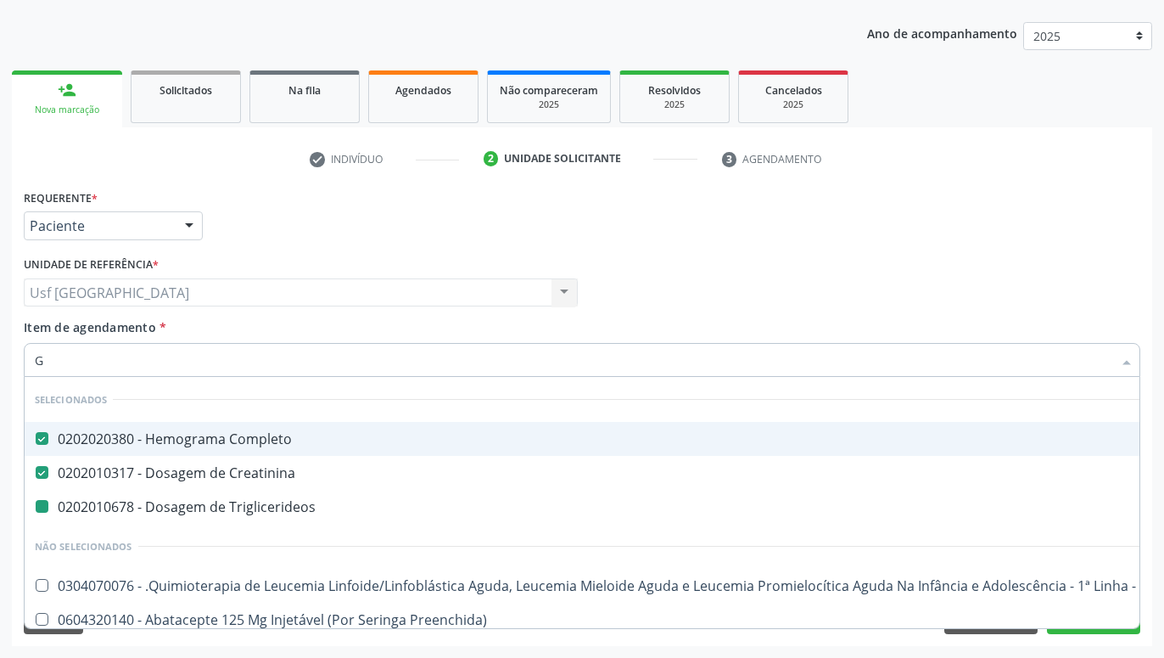
type input "GL"
checkbox Triglicerideos "false"
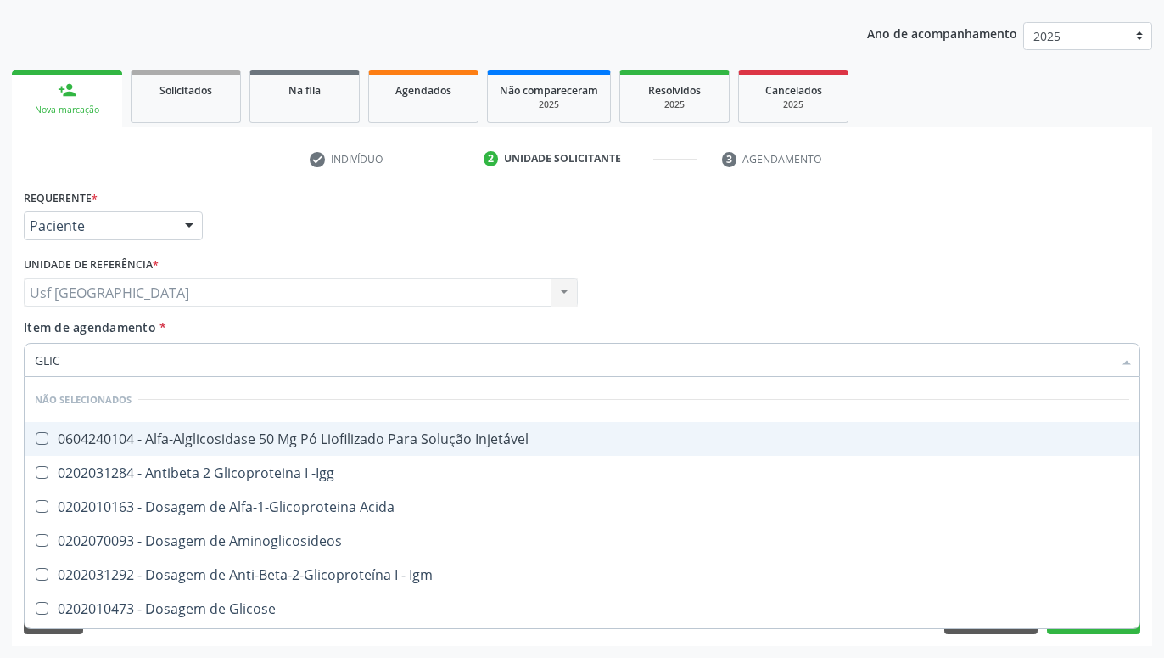
type input "GLICO"
checkbox Injetável "false"
type input "GLICOSE"
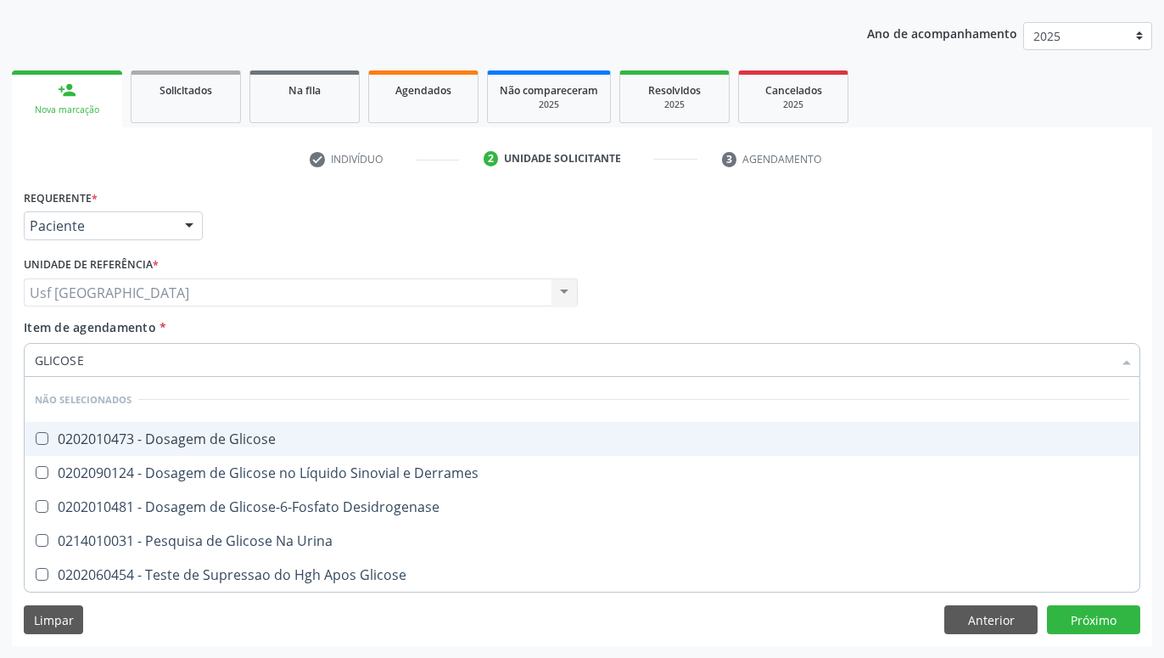
click at [237, 444] on div "0202010473 - Dosagem de Glicose" at bounding box center [582, 439] width 1095 height 14
checkbox Glicose "true"
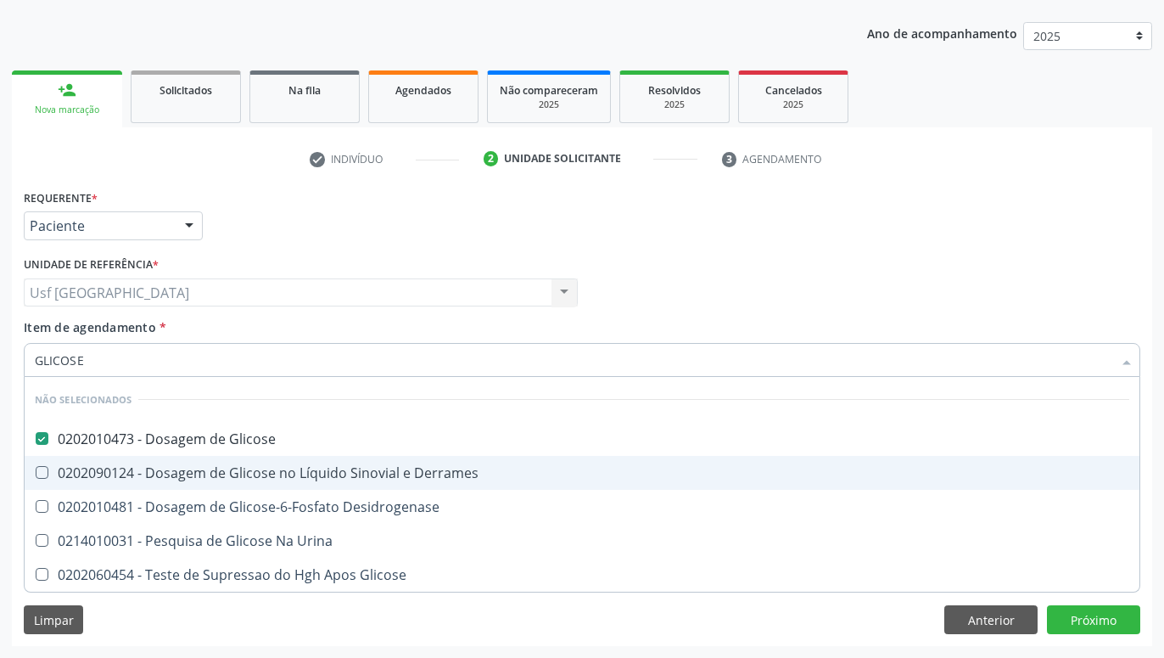
type input "GLICOS"
checkbox Glicose "false"
checkbox Desidrogenase "true"
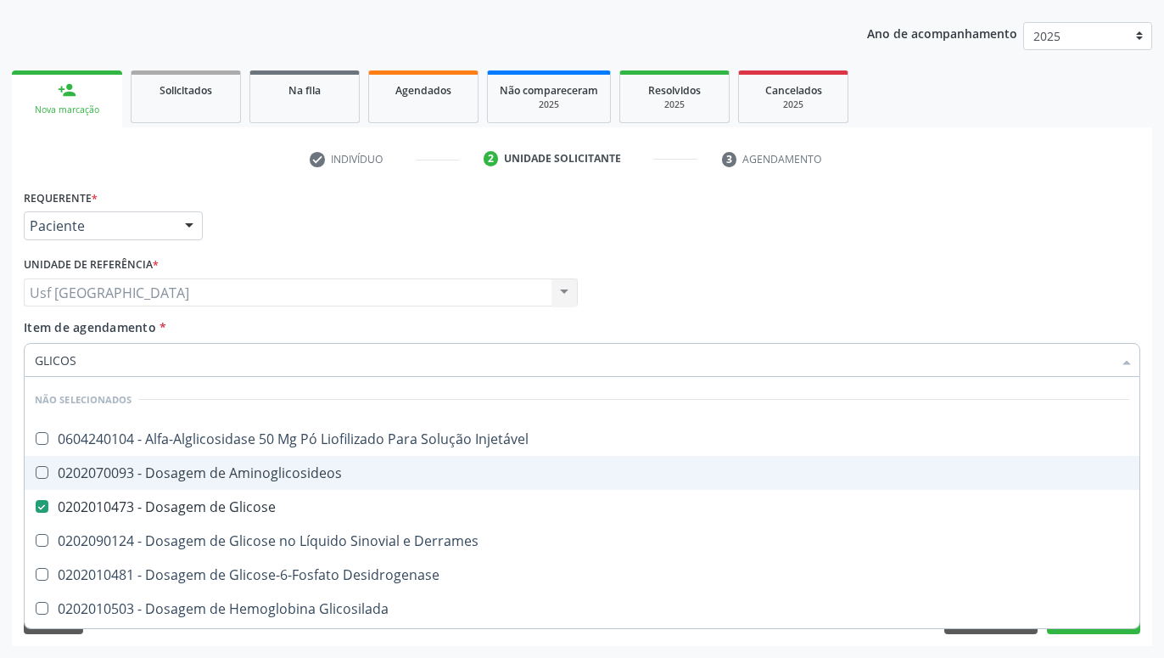
type input "GLICO"
checkbox Glicose "false"
checkbox Glicosilada "true"
type input "GLIC"
checkbox Injetável "true"
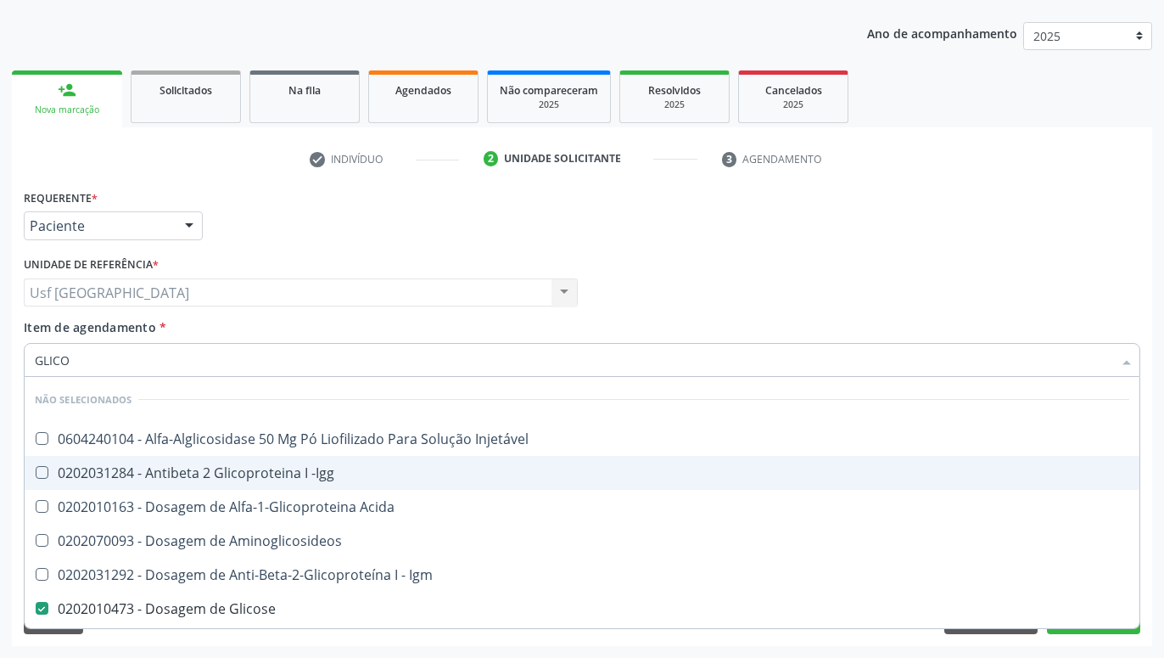
checkbox Glicose "false"
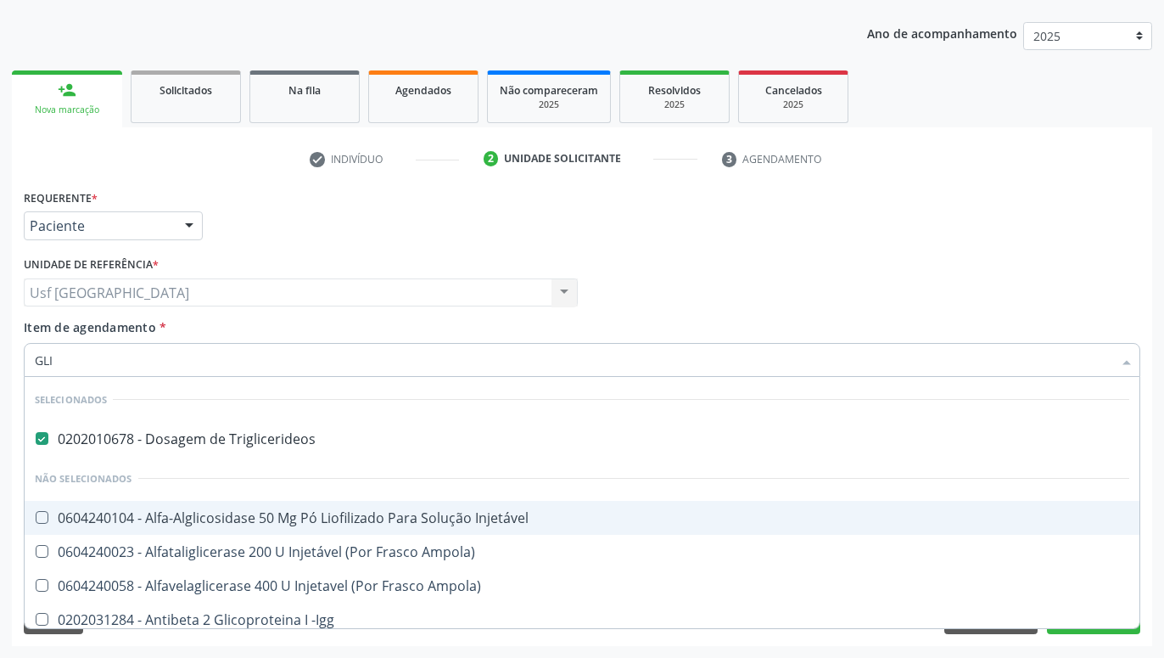
type input "GL"
checkbox Glicose "false"
type input "G"
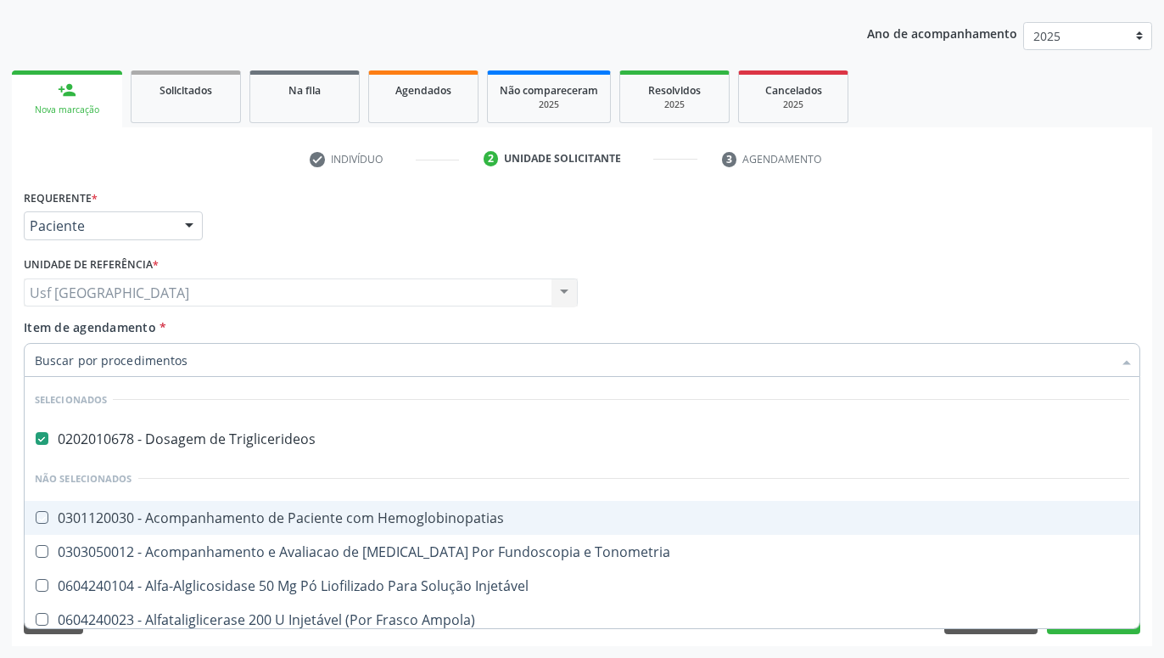
checkbox Hemoglobinopatias "true"
checkbox Glicose "false"
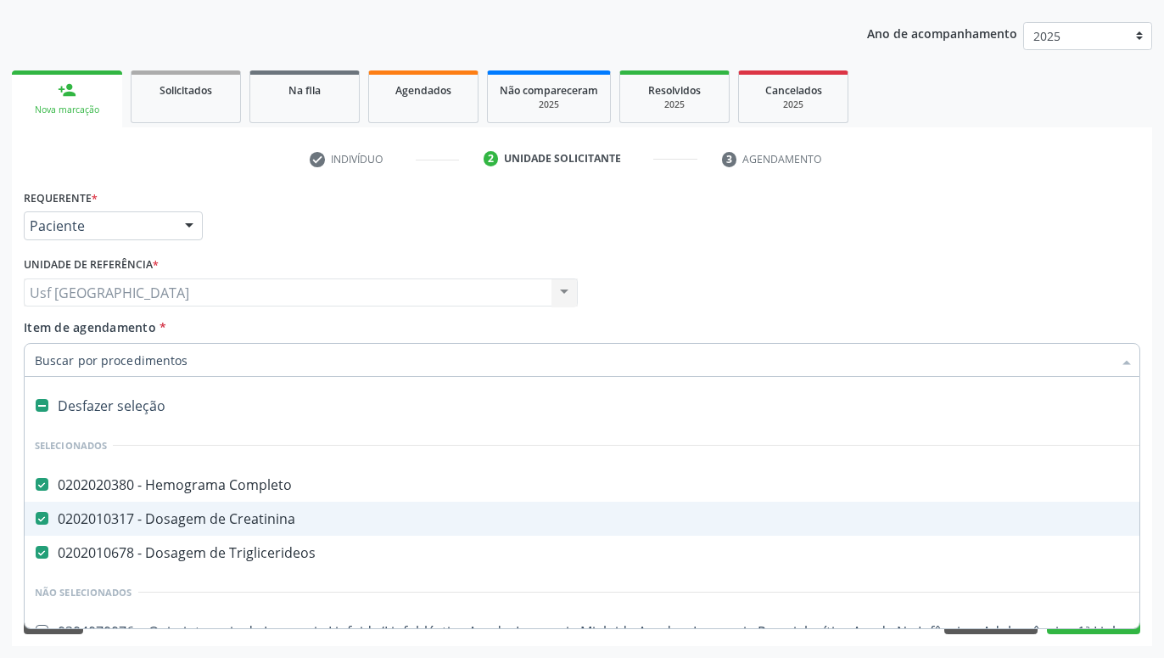
type input "H"
checkbox Triglicerideos "false"
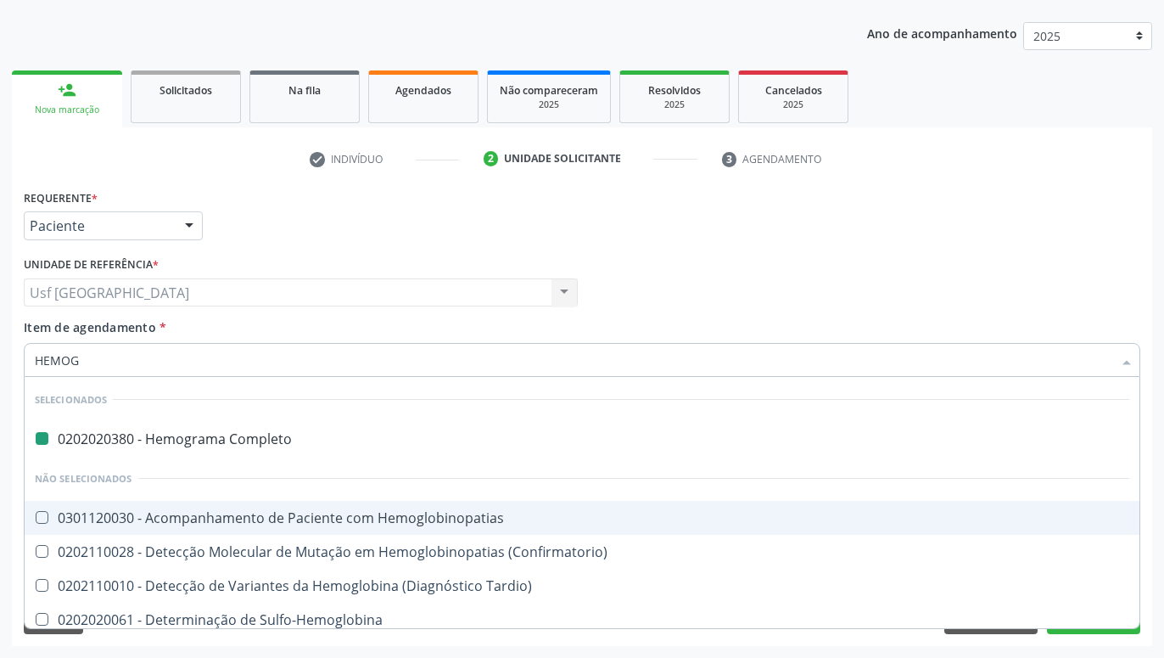
type input "HEMOGL"
checkbox Completo "false"
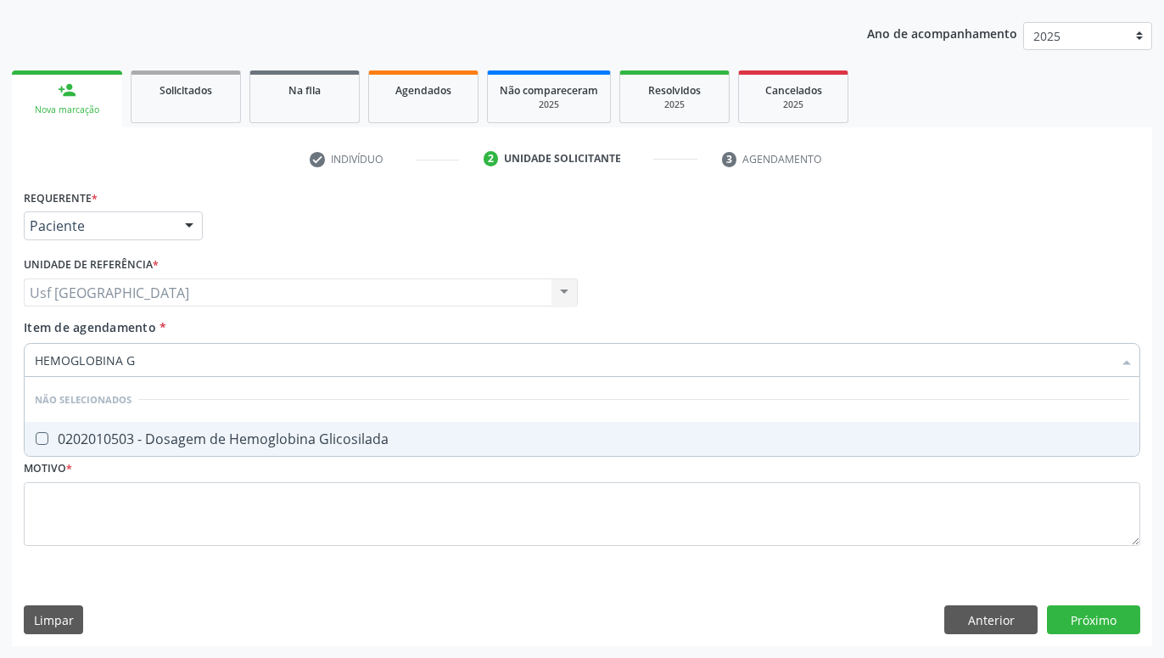
scroll to position [0, 0]
type input "HEMOGLOBINA GLI"
click at [267, 440] on div "0202010503 - Dosagem de Hemoglobina Glicosilada" at bounding box center [582, 439] width 1095 height 14
checkbox Glicosilada "true"
type input "HEMOGLOBINA"
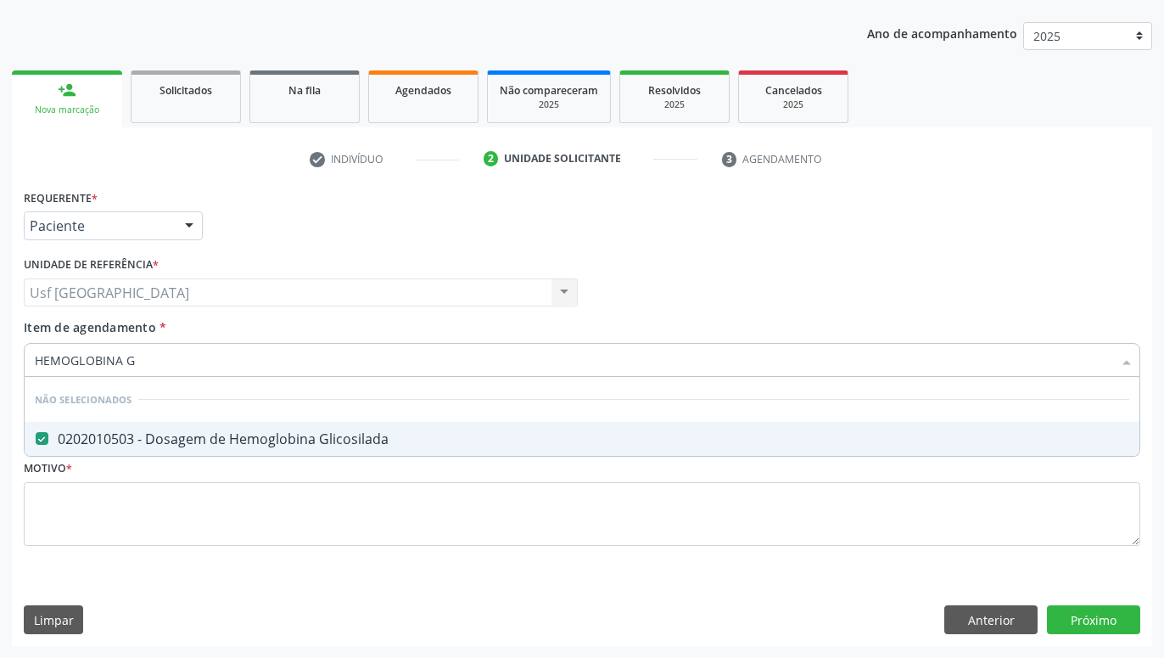
checkbox Glicosilada "false"
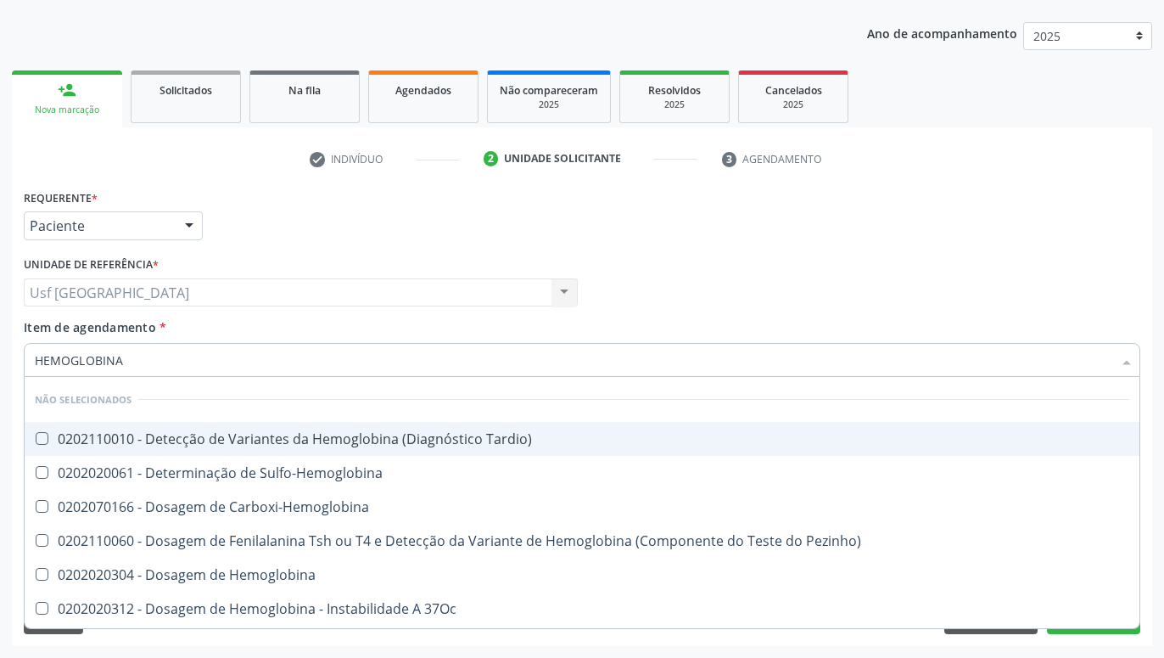
type input "HEMOGLOBIN"
checkbox Glicosilada "false"
checkbox Hematocrito\) "true"
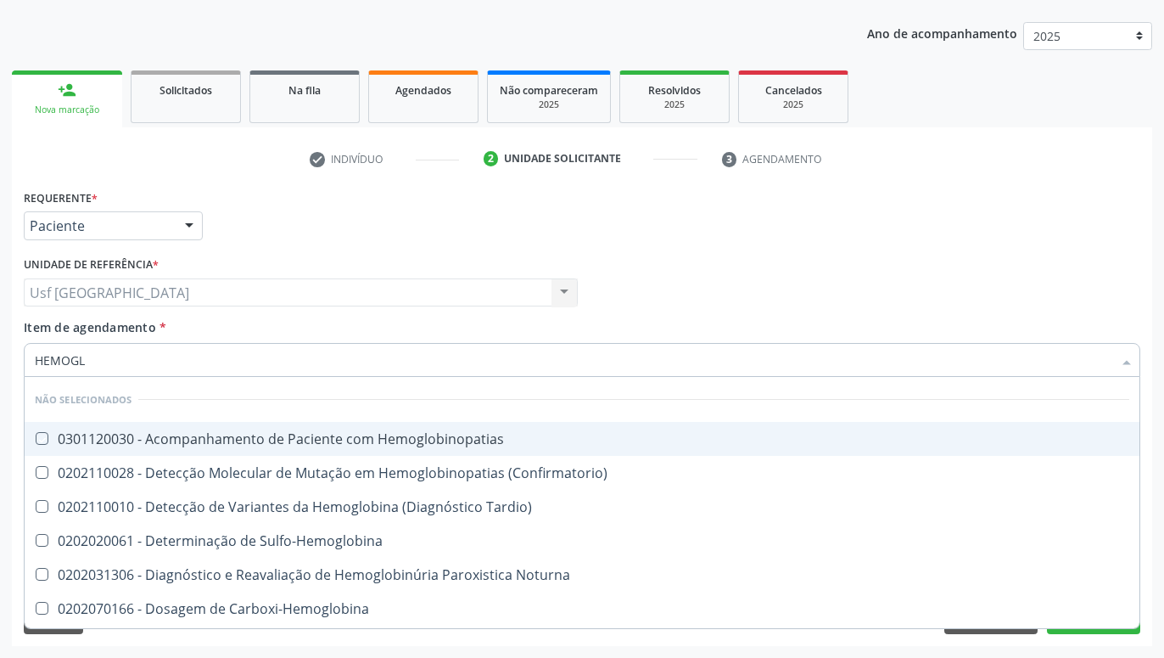
type input "HEMOG"
checkbox Hemoglobinopatias "true"
checkbox Glicosilada "false"
checkbox Hemoglobina "true"
type input "HEMO"
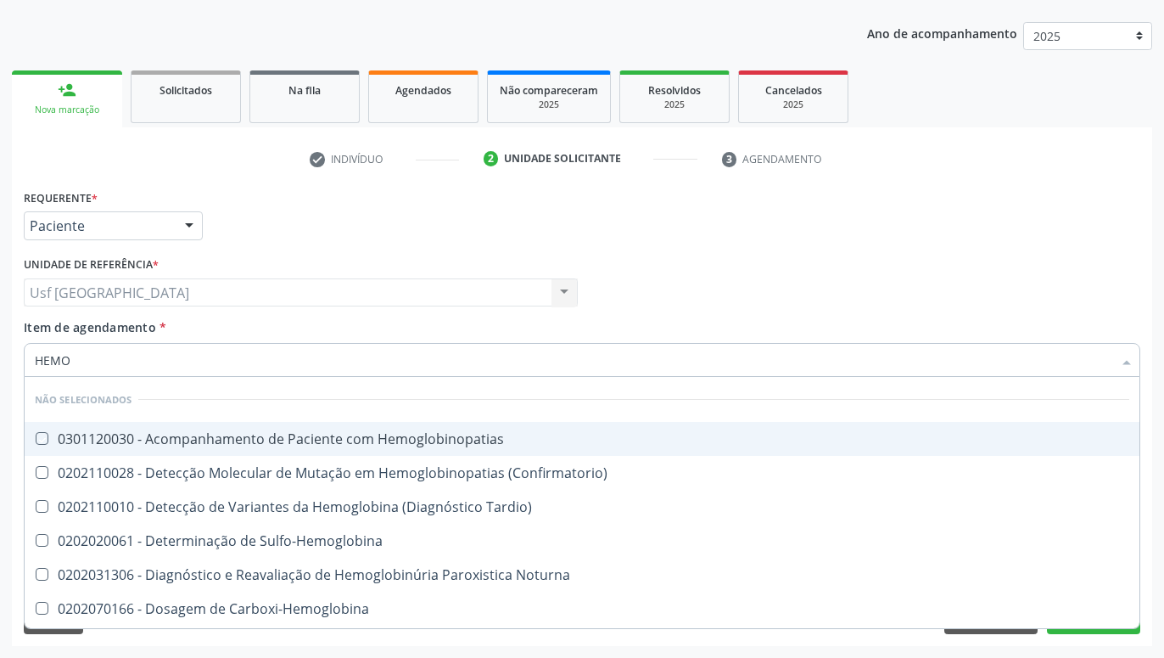
checkbox Hemoglobina "false"
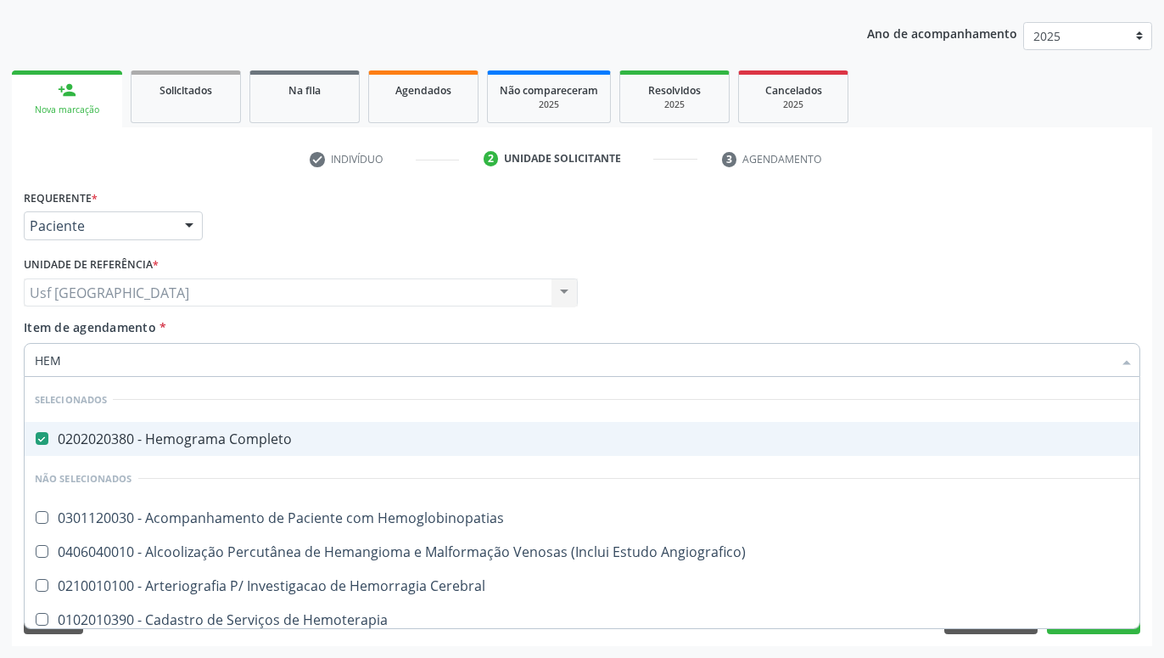
type input "HE"
checkbox Glicosilada "false"
checkbox Hematocrito "true"
type input "H"
checkbox Hemoglobinopatias "true"
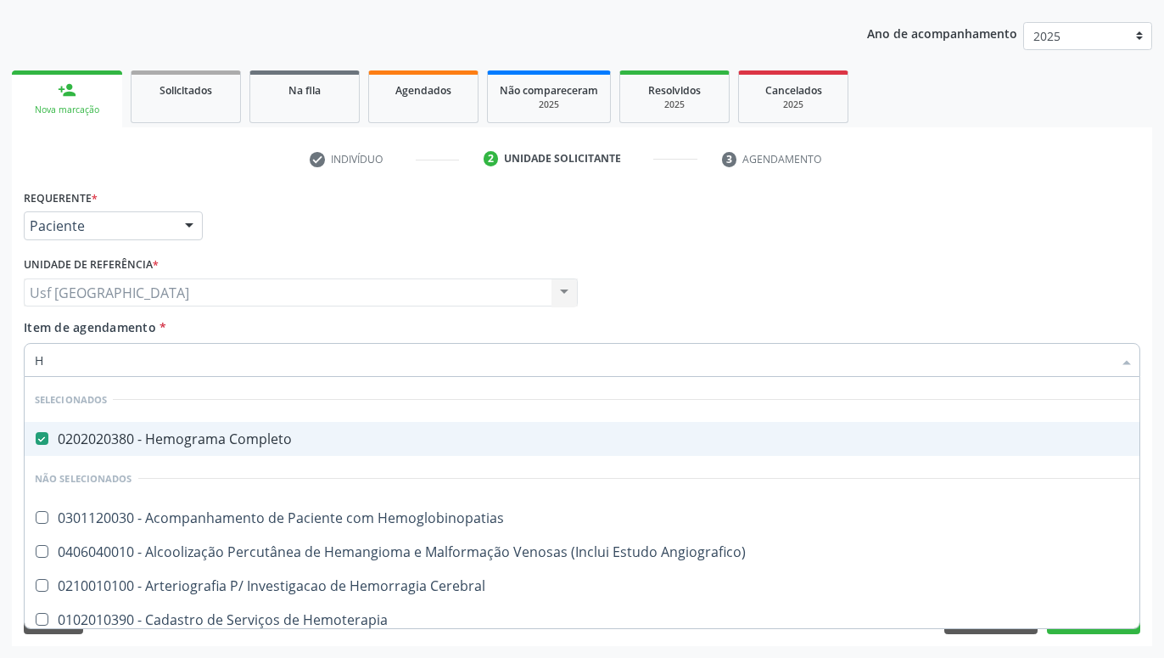
checkbox Hematocrito "false"
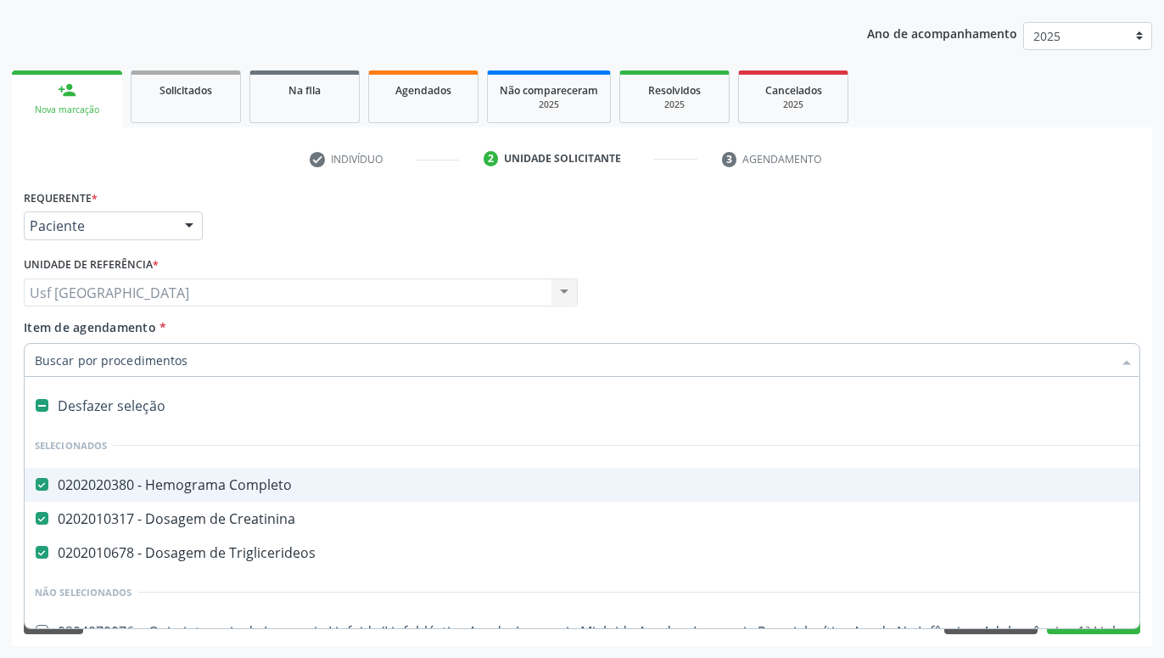
type input "C"
checkbox Punho "true"
checkbox Urina "false"
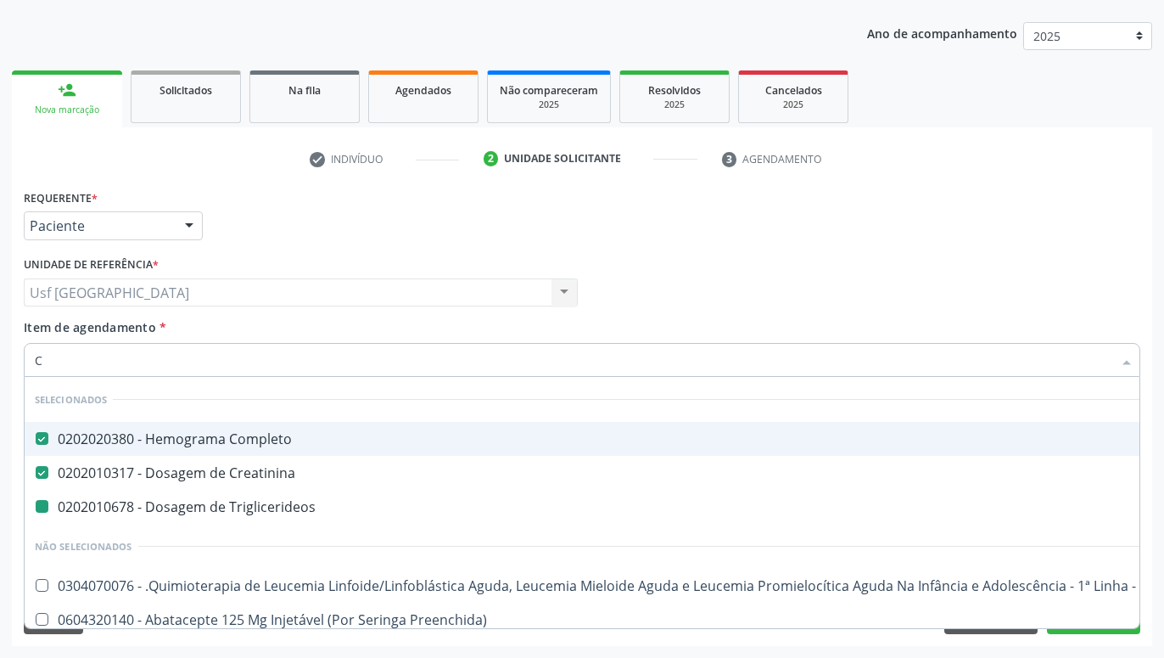
type input "CO"
checkbox Triglicerideos "false"
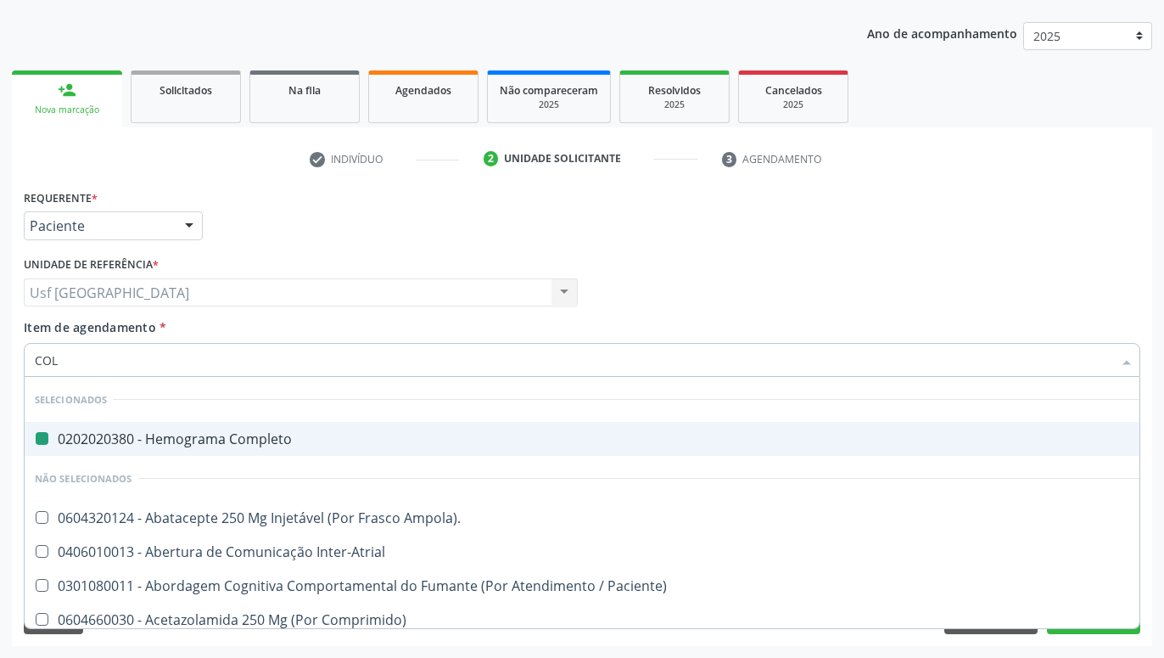
type input "COLE"
checkbox Completo "false"
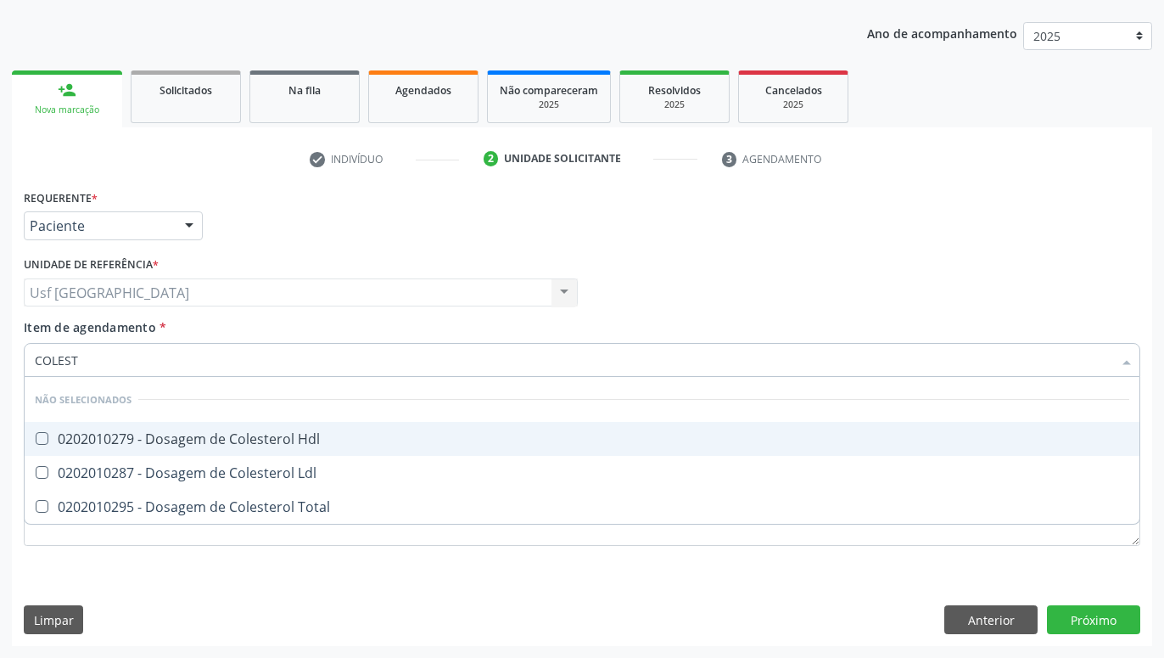
type input "COLESTE"
click at [171, 450] on span "0202010279 - Dosagem de Colesterol Hdl" at bounding box center [582, 439] width 1115 height 34
checkbox Hdl "true"
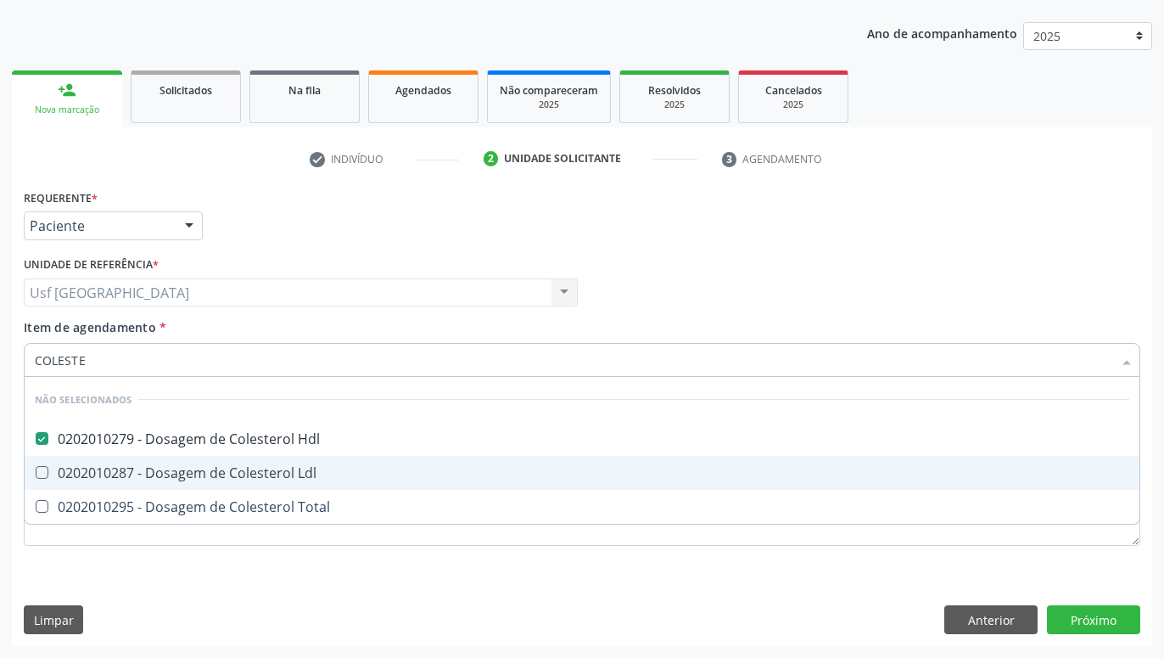
click at [165, 471] on div "0202010287 - Dosagem de Colesterol Ldl" at bounding box center [582, 473] width 1095 height 14
checkbox Ldl "true"
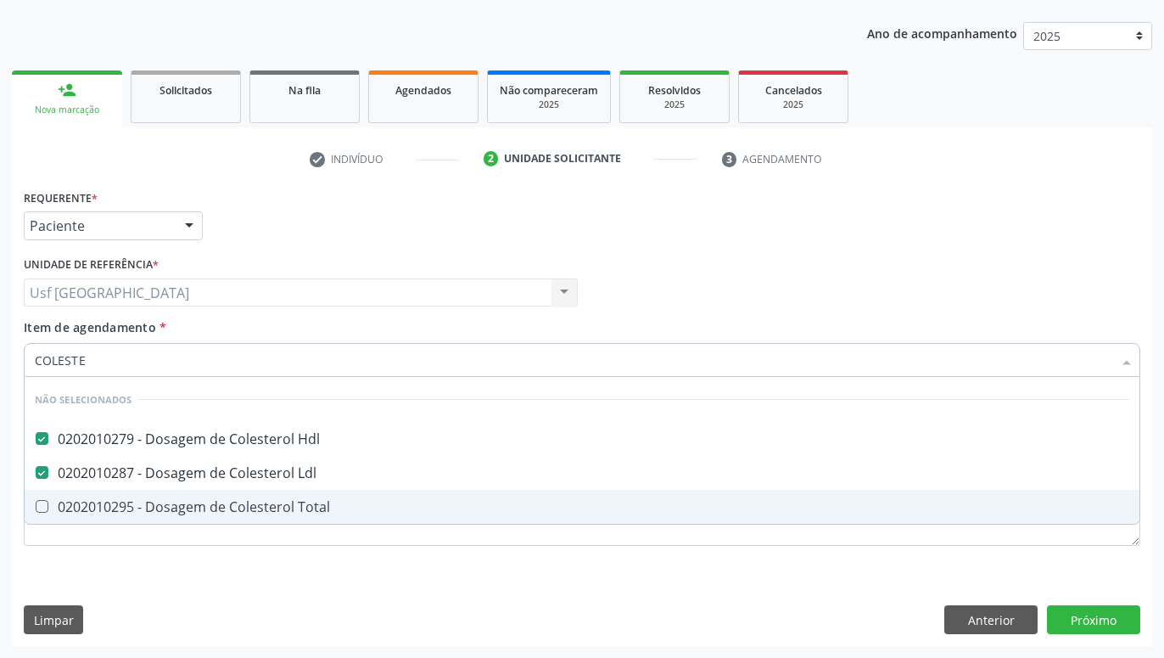
click at [160, 502] on div "0202010295 - Dosagem de Colesterol Total" at bounding box center [582, 507] width 1095 height 14
checkbox Total "true"
type input "COLE"
checkbox Hdl "false"
checkbox Total "false"
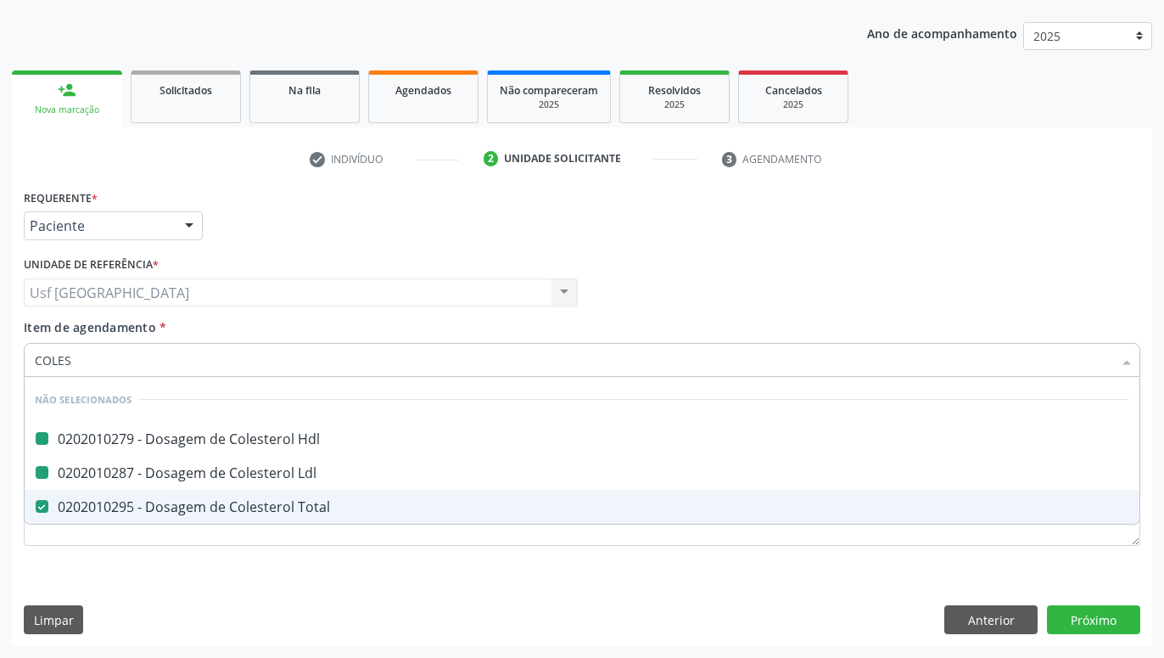
checkbox Ldl "false"
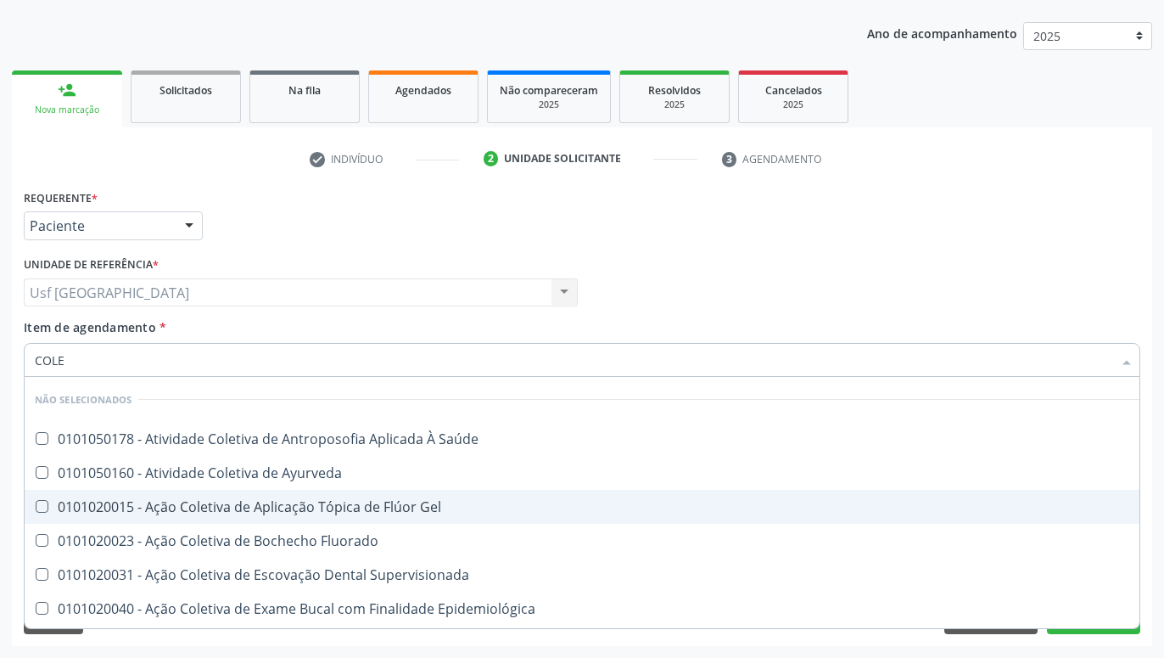
type input "COL"
checkbox Hdl "false"
checkbox Ldl "false"
checkbox Total "false"
type input "C"
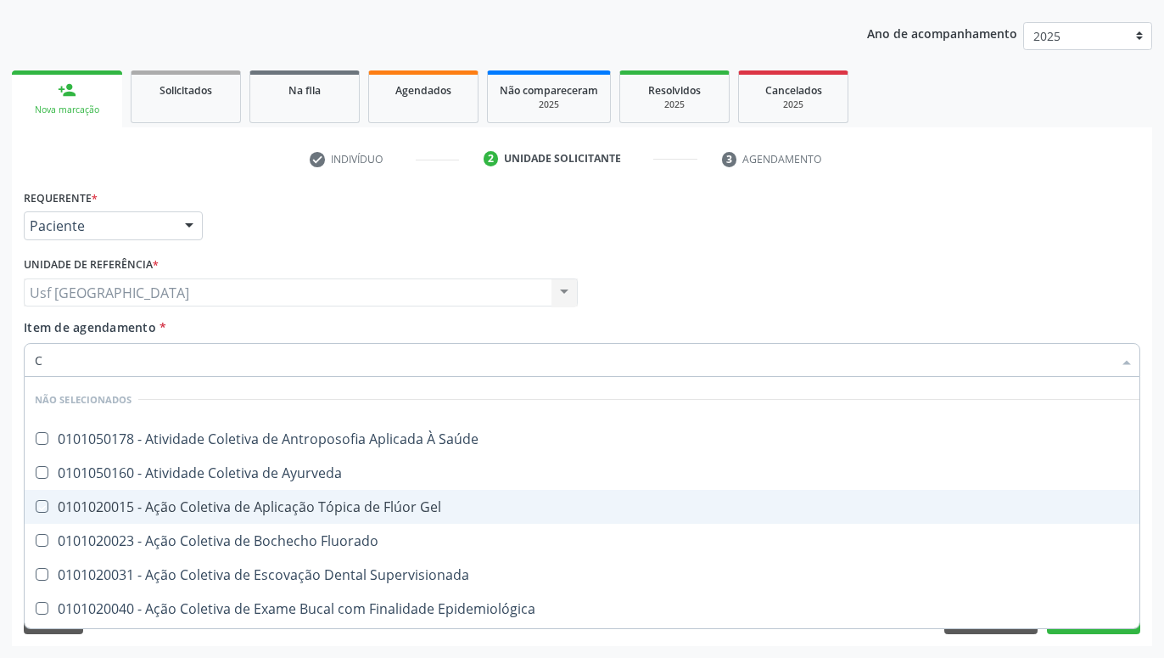
checkbox Saúde "true"
checkbox Gel "true"
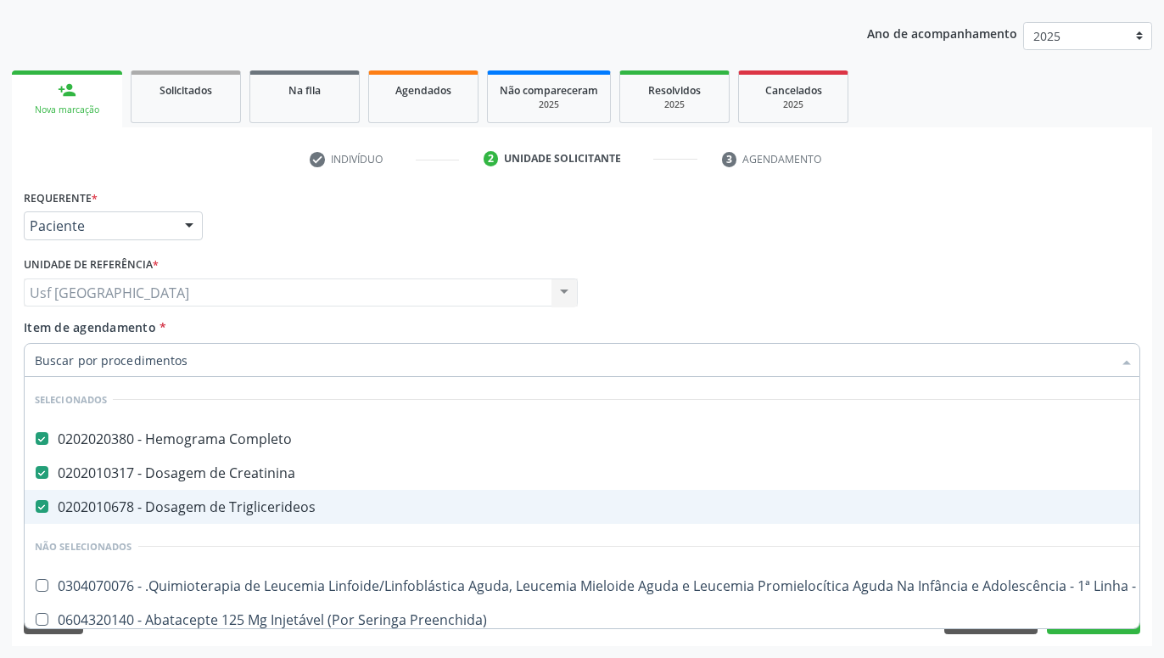
checkbox Urina "false"
checkbox Adolescente\) "true"
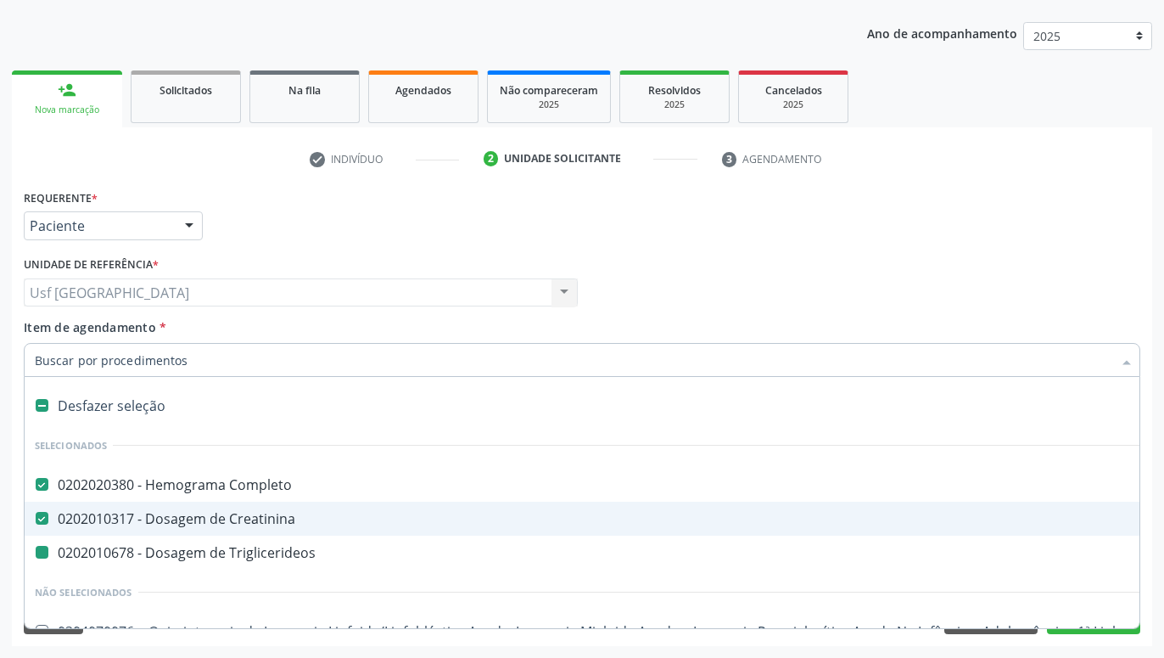
type input "P"
checkbox Triglicerideos "false"
checkbox Urina "false"
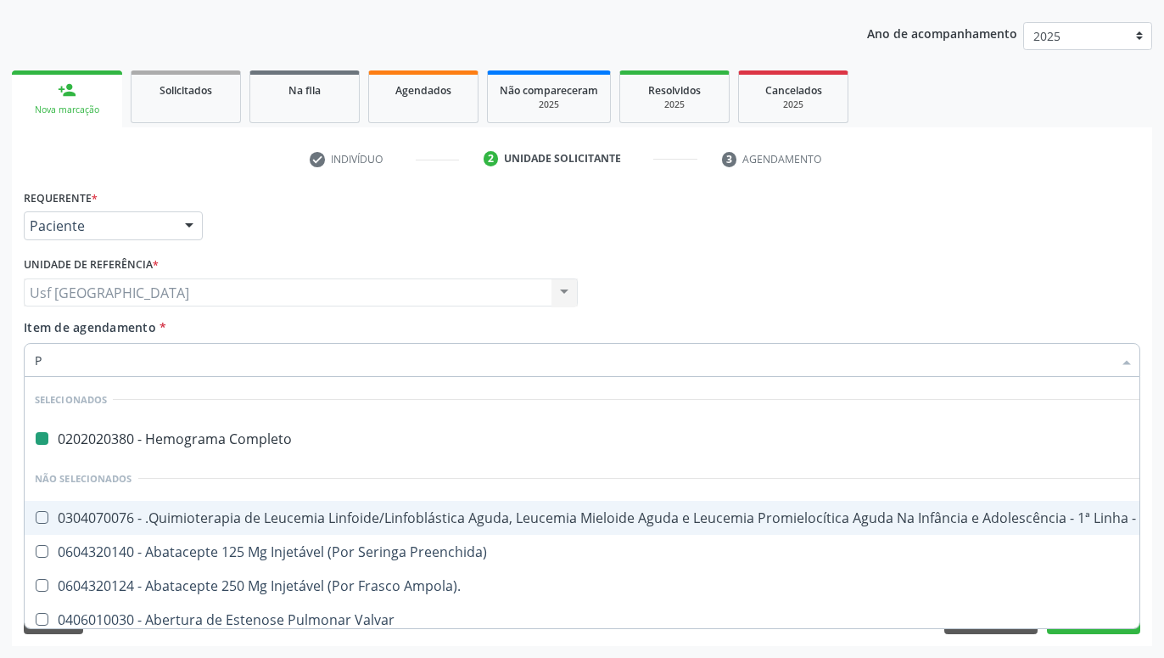
type input "PO"
checkbox Completo "false"
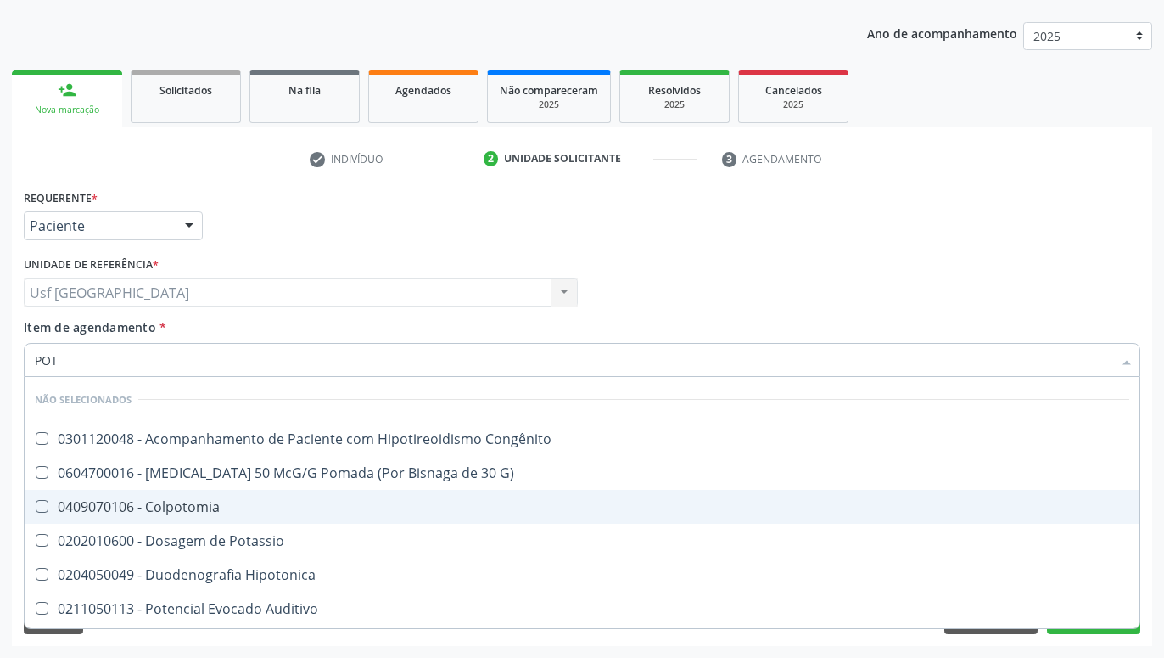
type input "POTA"
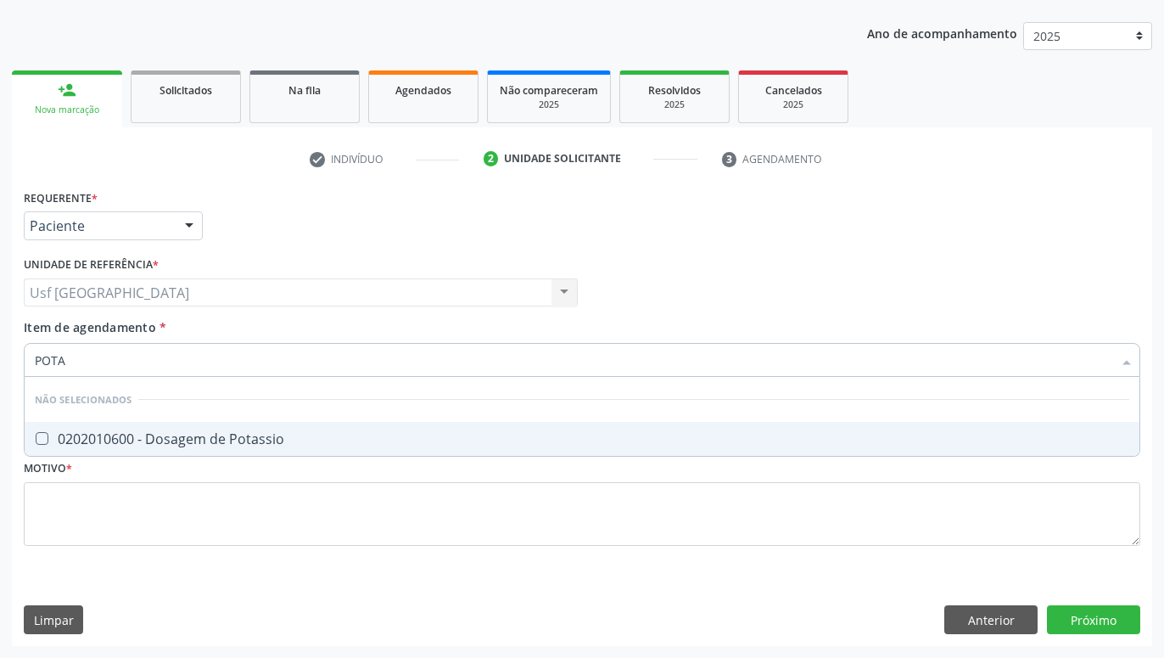
click at [196, 435] on div "0202010600 - Dosagem de Potassio" at bounding box center [582, 439] width 1095 height 14
checkbox Potassio "true"
click at [1110, 616] on div "Requerente * Paciente Profissional de Saúde Paciente Nenhum resultado encontrad…" at bounding box center [582, 415] width 1140 height 461
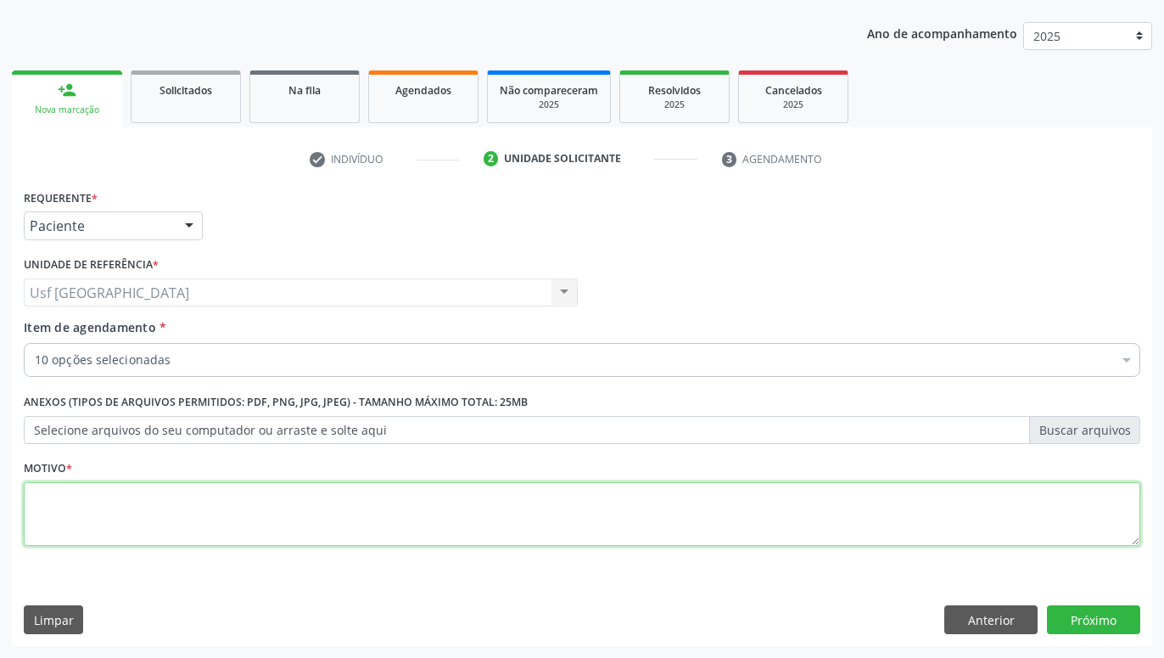
click at [1020, 517] on textarea at bounding box center [582, 514] width 1117 height 64
type textarea "."
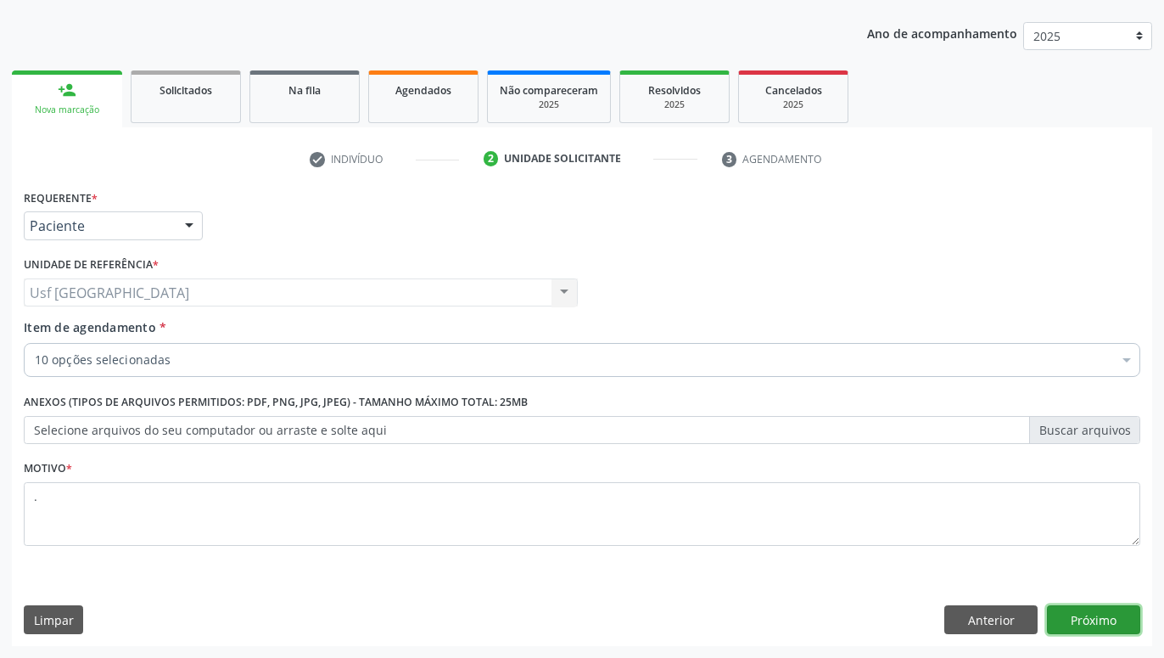
click at [1116, 630] on button "Próximo" at bounding box center [1093, 619] width 93 height 29
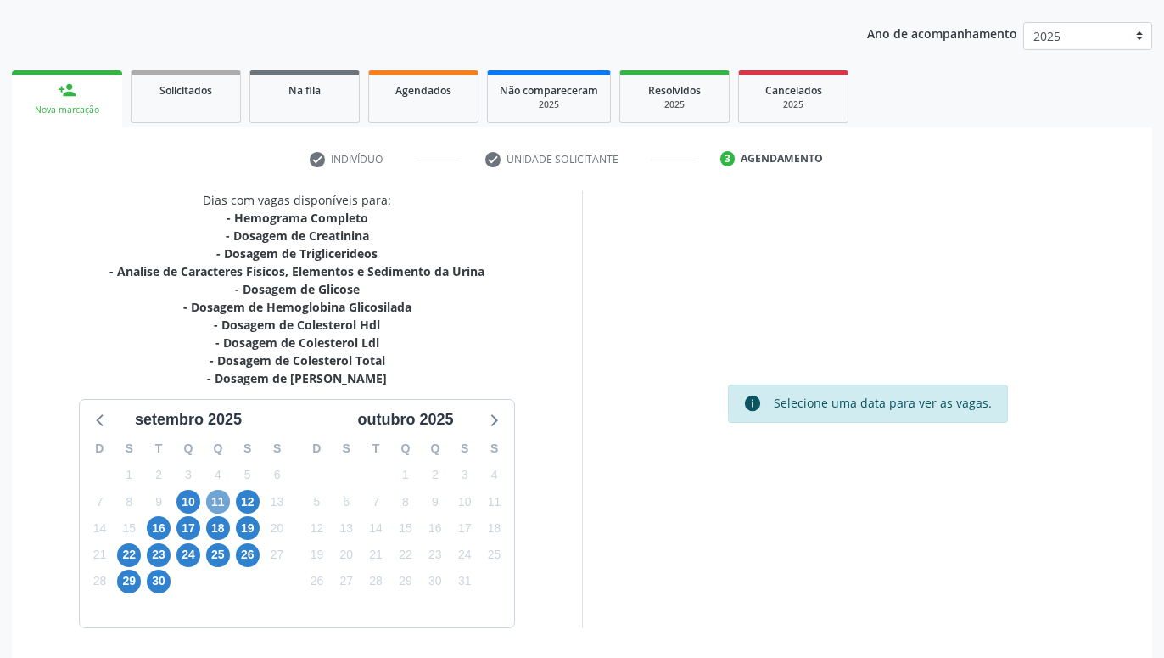
click at [213, 499] on span "11" at bounding box center [218, 502] width 24 height 24
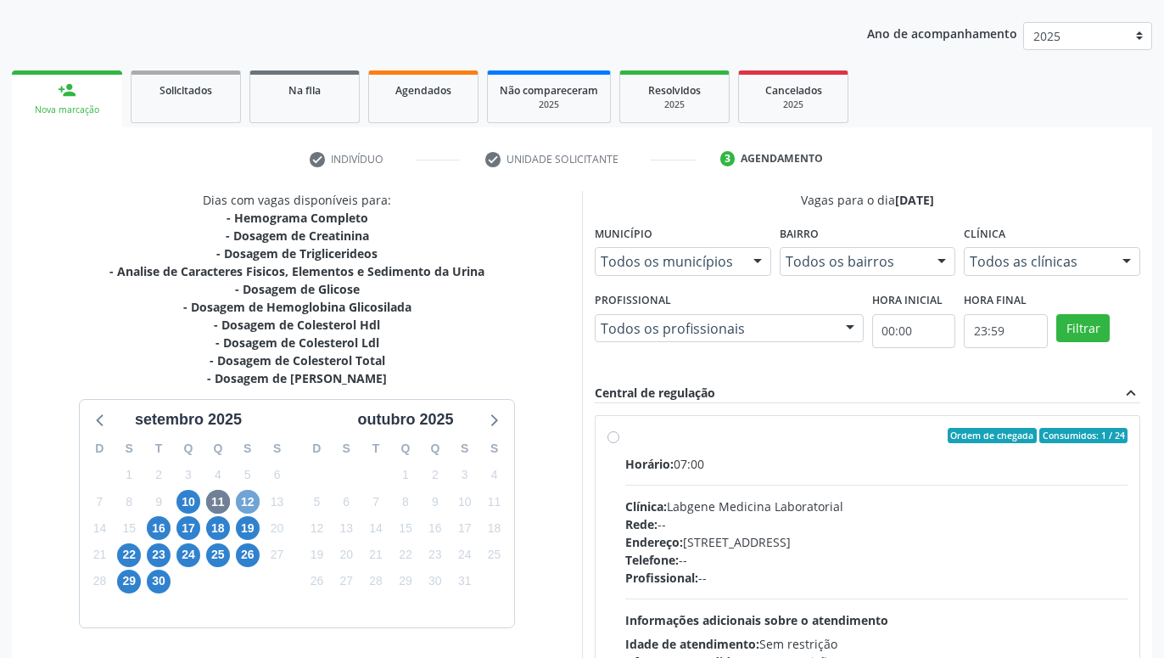
click at [238, 499] on span "12" at bounding box center [248, 502] width 24 height 24
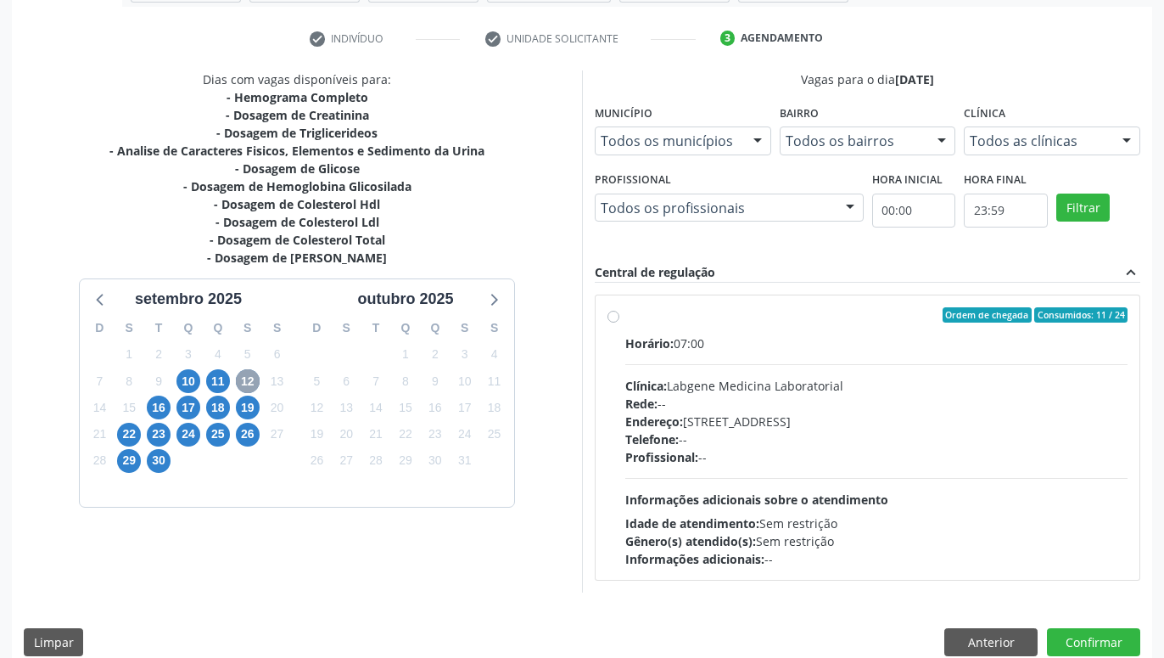
scroll to position [326, 0]
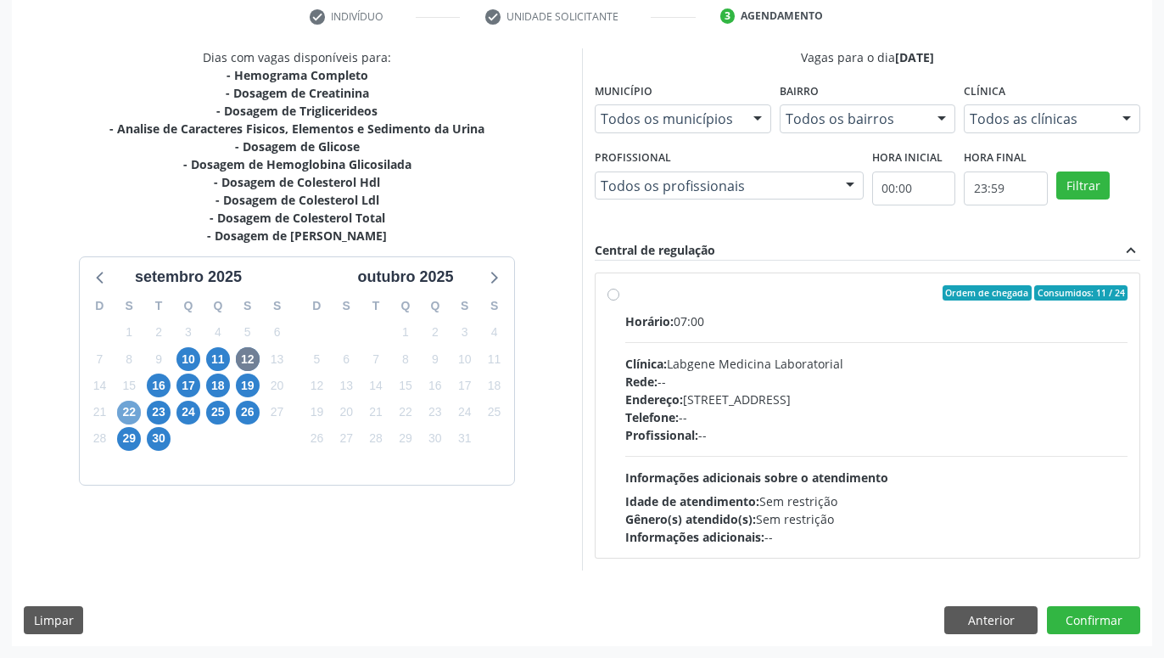
click at [136, 417] on span "22" at bounding box center [129, 413] width 24 height 24
click at [126, 431] on span "29" at bounding box center [129, 439] width 24 height 24
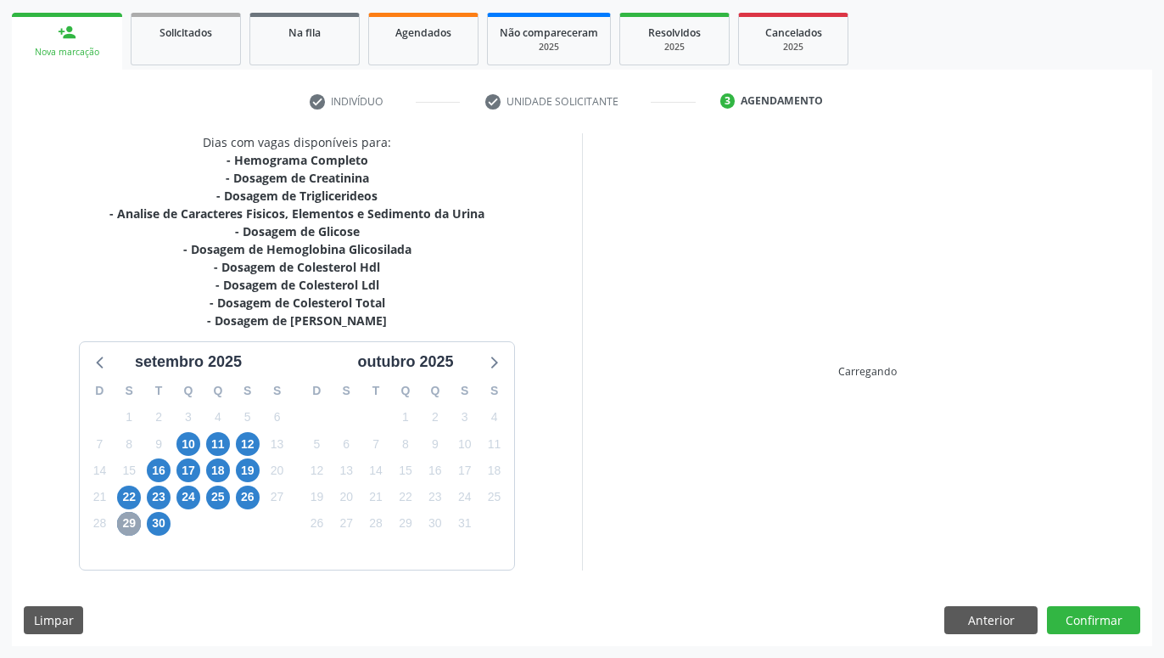
scroll to position [241, 0]
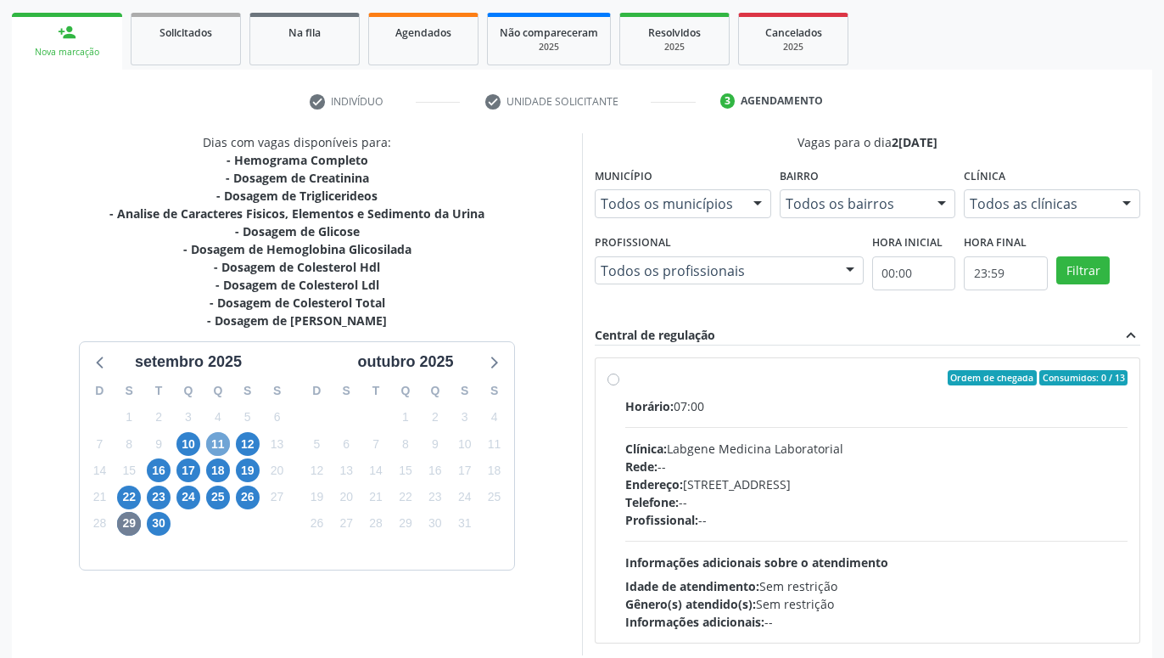
click at [210, 445] on span "11" at bounding box center [218, 444] width 24 height 24
click at [625, 375] on label "Ordem de chegada Consumidos: 1 / 24 Horário: 07:00 Clínica: Labgene Medicina La…" at bounding box center [876, 500] width 502 height 261
click at [613, 375] on input "Ordem de chegada Consumidos: 1 / 24 Horário: 07:00 Clínica: Labgene Medicina La…" at bounding box center [614, 377] width 12 height 15
radio input "true"
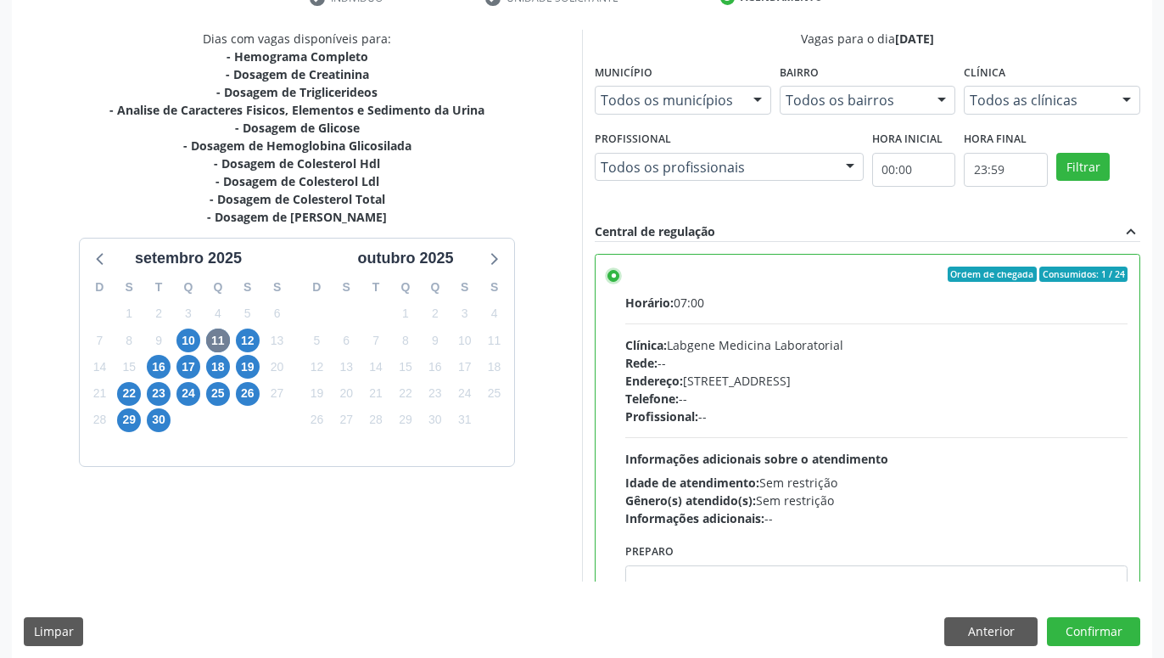
scroll to position [356, 0]
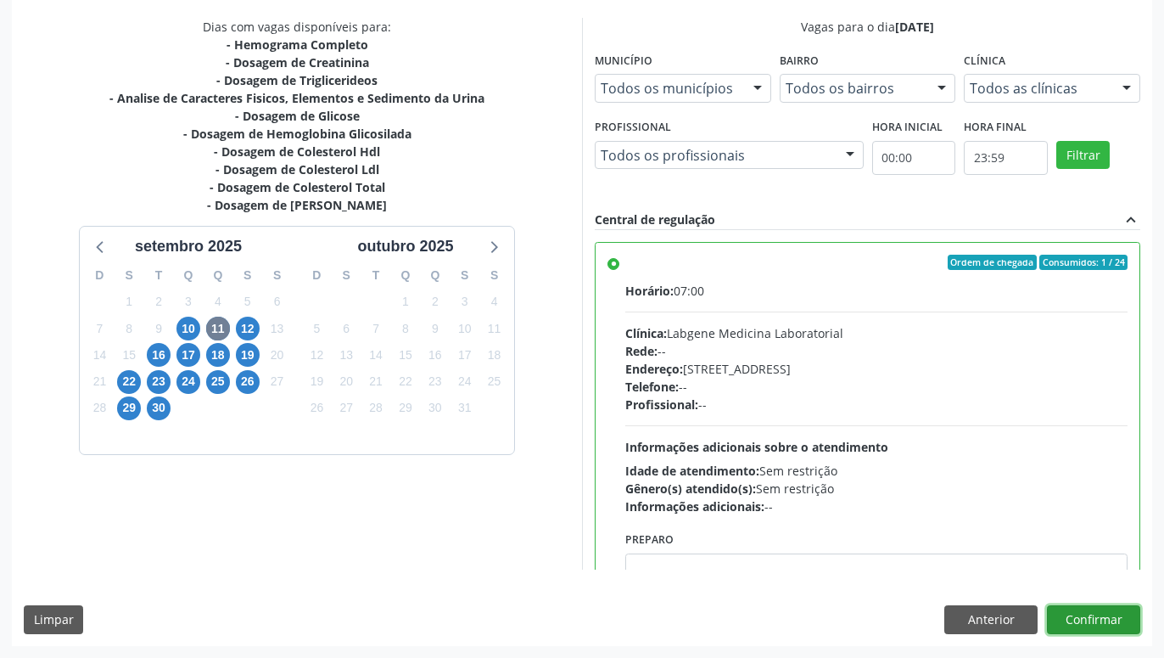
click at [1076, 618] on button "Confirmar" at bounding box center [1093, 619] width 93 height 29
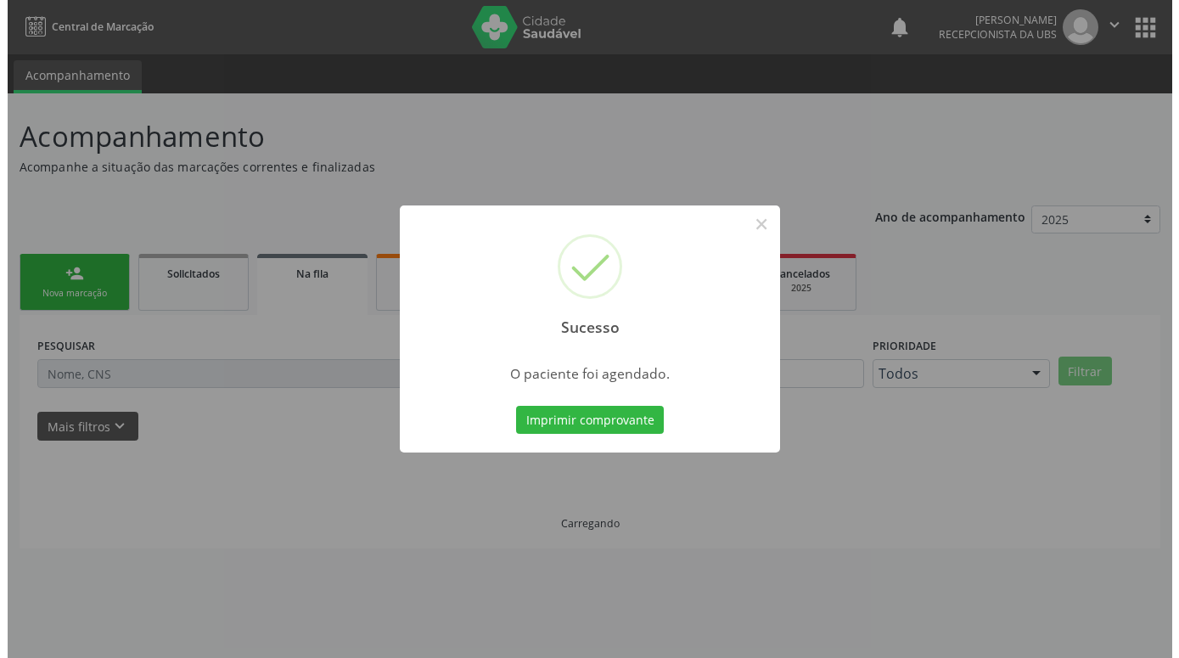
scroll to position [0, 0]
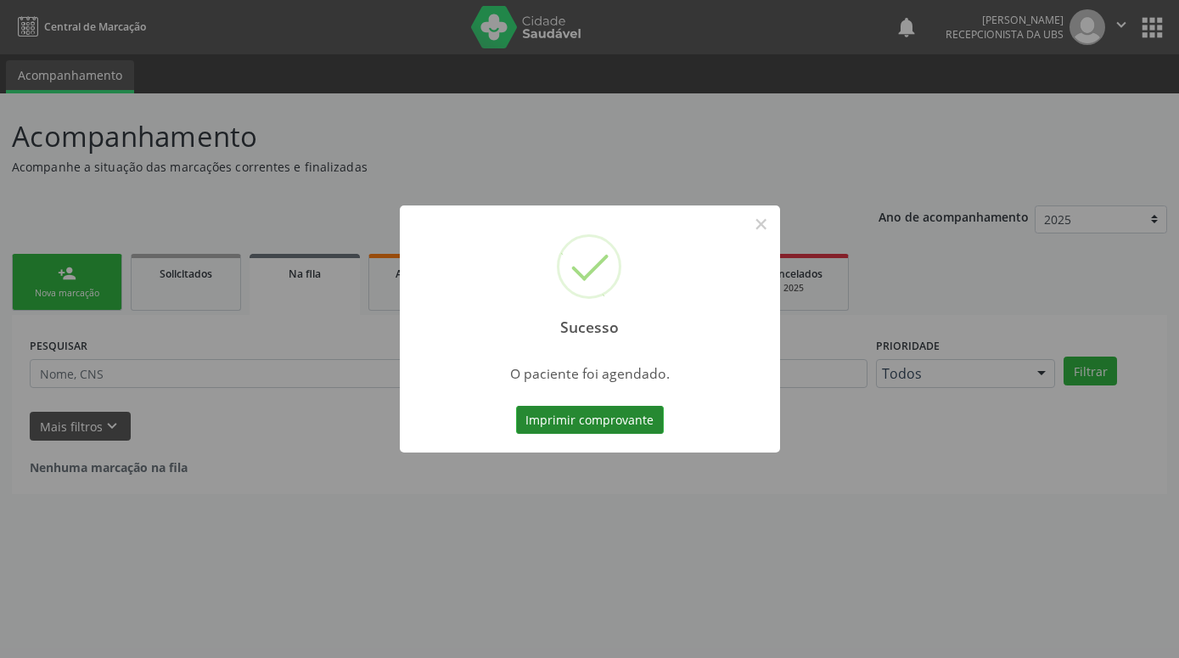
click at [642, 418] on button "Imprimir comprovante" at bounding box center [590, 420] width 148 height 29
